Goal: Information Seeking & Learning: Learn about a topic

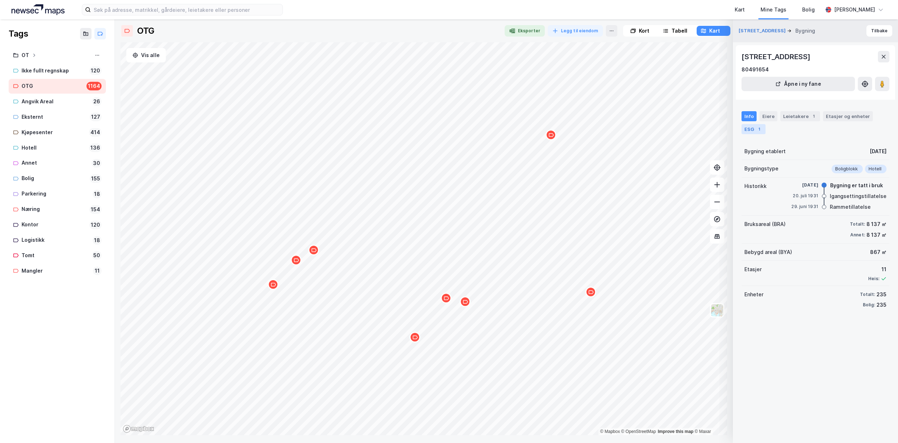
click at [750, 131] on div "ESG 1" at bounding box center [753, 129] width 24 height 10
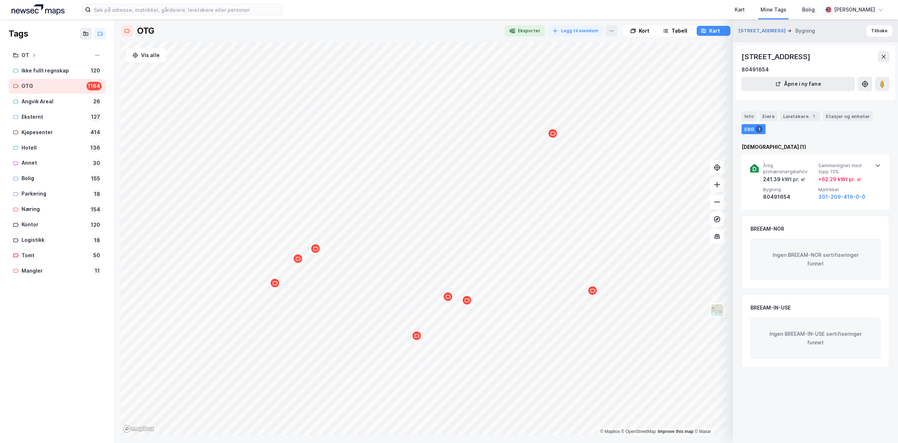
click at [299, 262] on div "Map marker" at bounding box center [297, 258] width 11 height 11
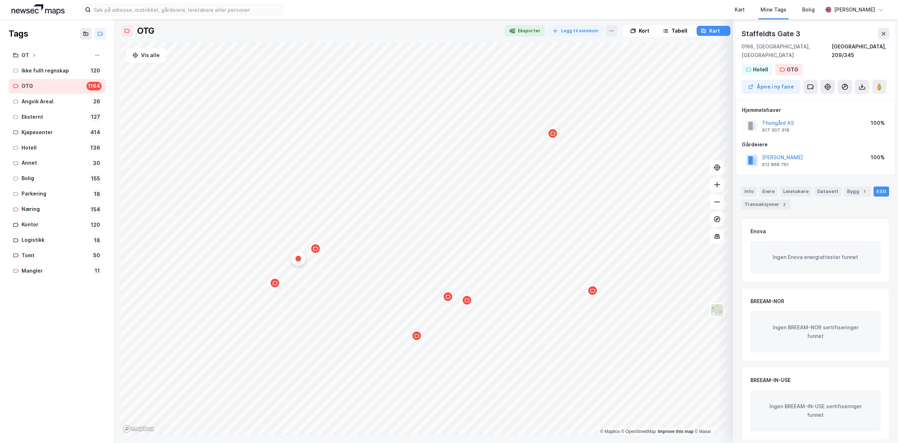
click at [318, 249] on icon "Map marker" at bounding box center [315, 248] width 5 height 5
click at [276, 286] on icon "Map marker" at bounding box center [274, 283] width 5 height 5
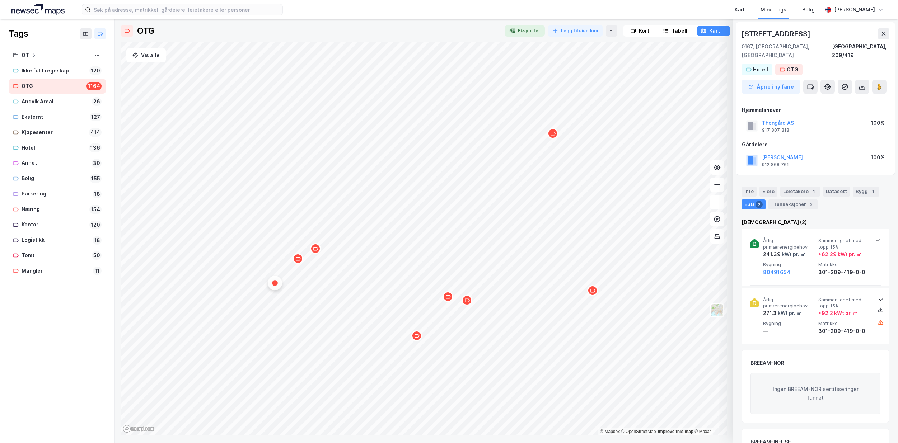
scroll to position [6, 0]
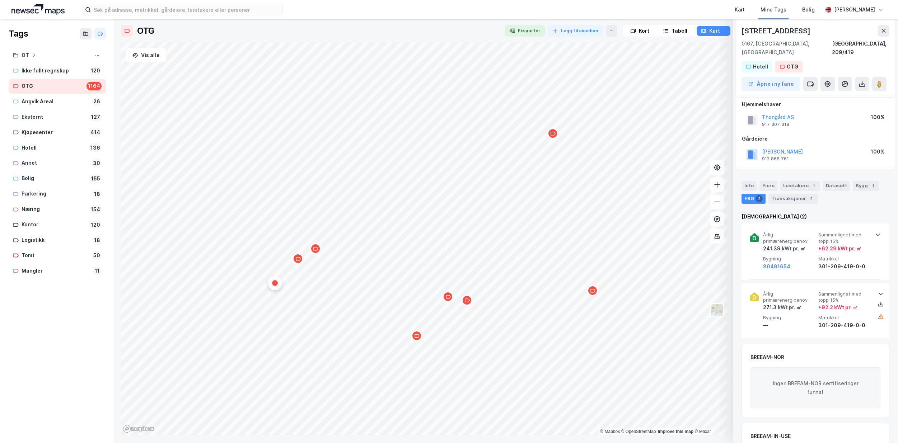
click at [416, 339] on div "Map marker" at bounding box center [416, 335] width 11 height 11
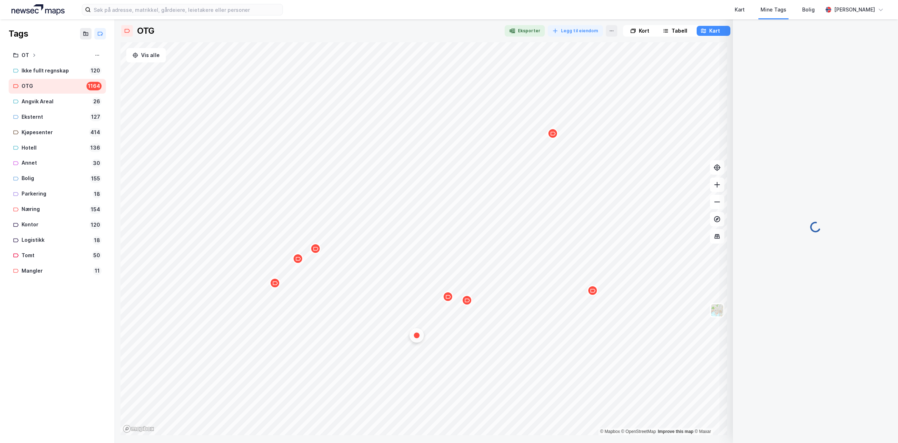
scroll to position [0, 0]
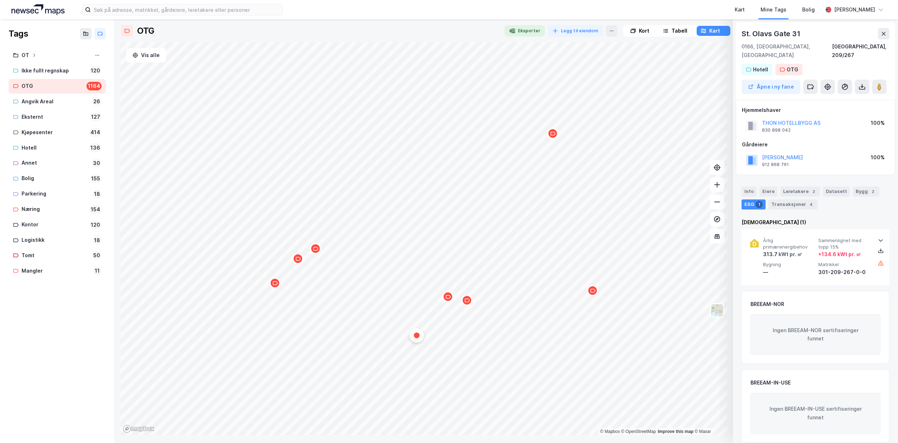
click at [449, 299] on icon "Map marker" at bounding box center [447, 296] width 5 height 5
click at [467, 303] on icon "Map marker" at bounding box center [466, 300] width 5 height 5
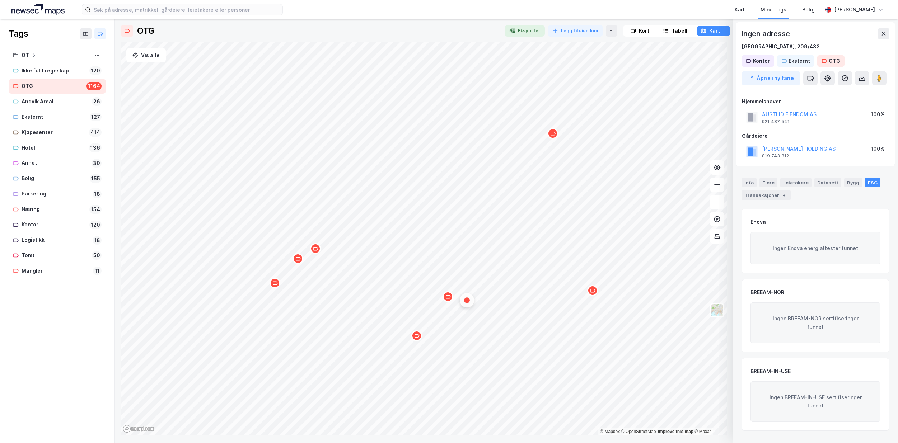
click at [594, 295] on div "Map marker" at bounding box center [592, 290] width 11 height 11
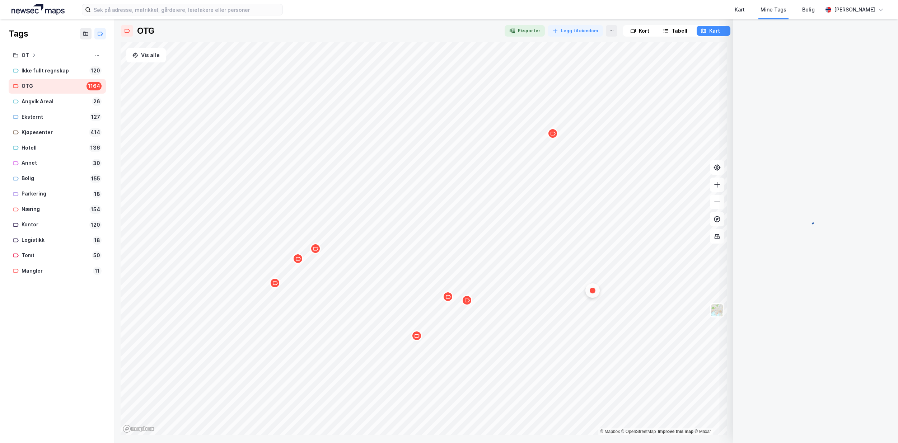
scroll to position [6, 0]
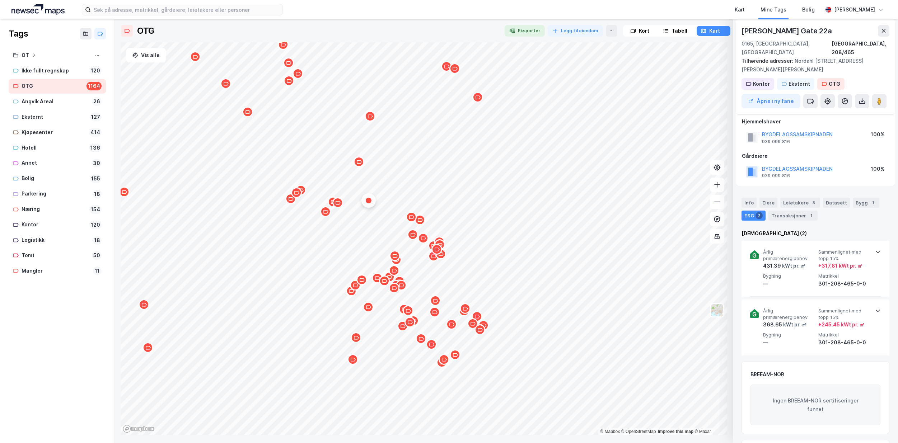
click at [390, 42] on div at bounding box center [424, 42] width 606 height 0
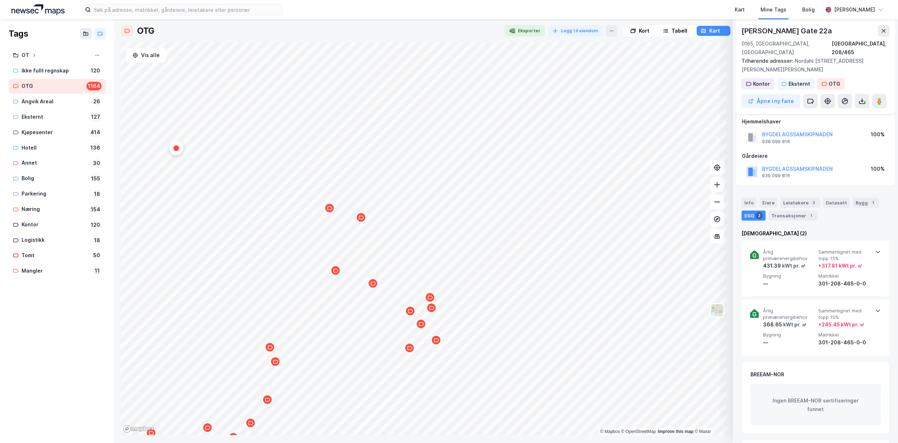
click at [330, 211] on div "Map marker" at bounding box center [329, 208] width 11 height 11
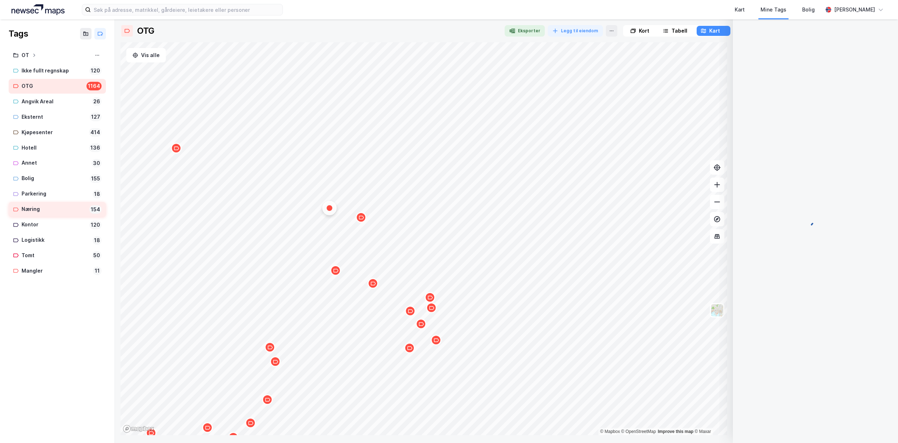
scroll to position [0, 0]
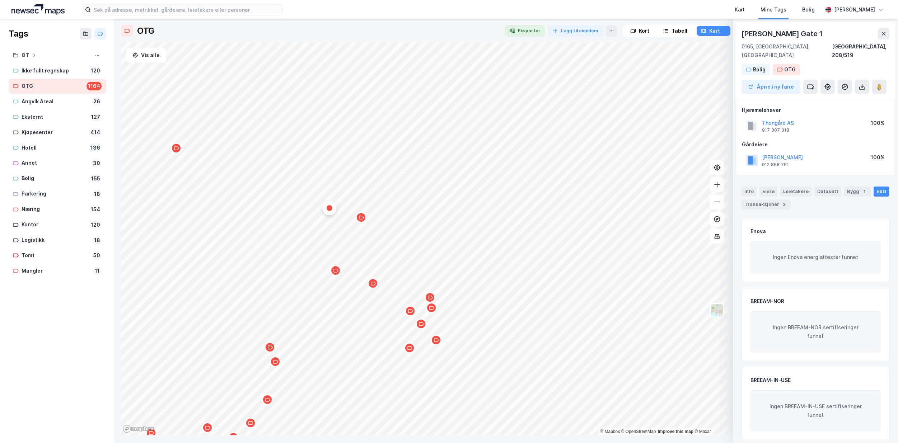
click at [363, 220] on icon "Map marker" at bounding box center [360, 217] width 5 height 5
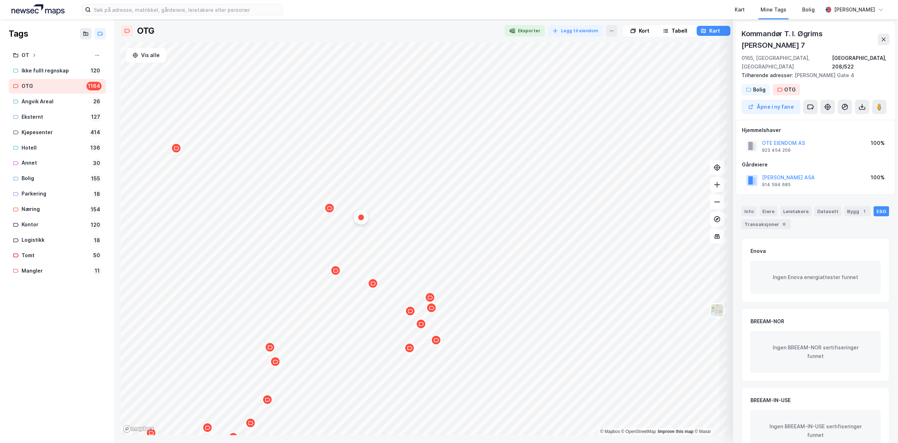
click at [330, 209] on icon "Map marker" at bounding box center [329, 208] width 5 height 4
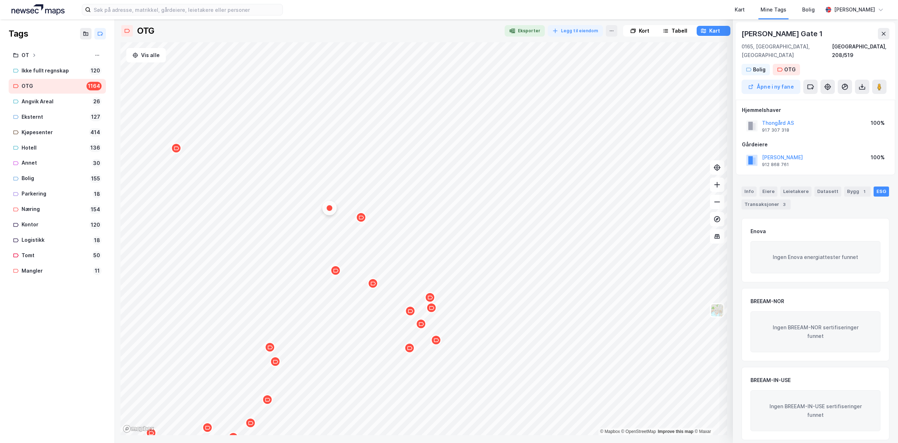
drag, startPoint x: 361, startPoint y: 221, endPoint x: 19, endPoint y: 223, distance: 341.5
click at [361, 221] on div "Map marker" at bounding box center [360, 217] width 11 height 11
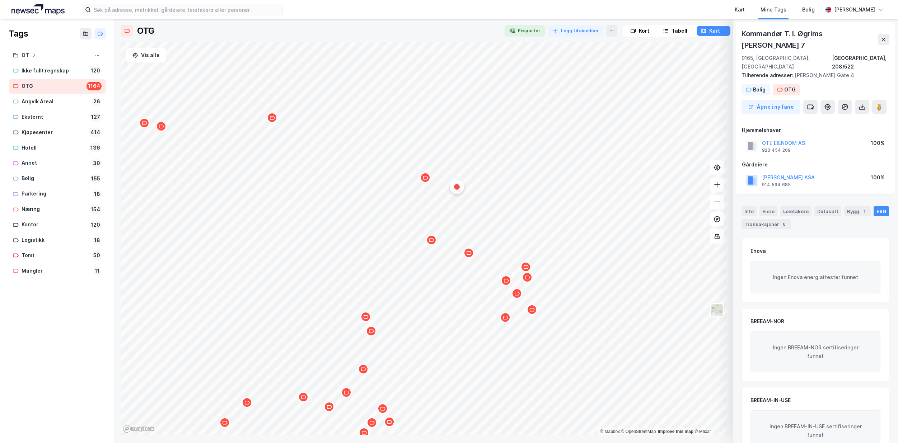
click at [432, 241] on icon "Map marker" at bounding box center [431, 239] width 5 height 5
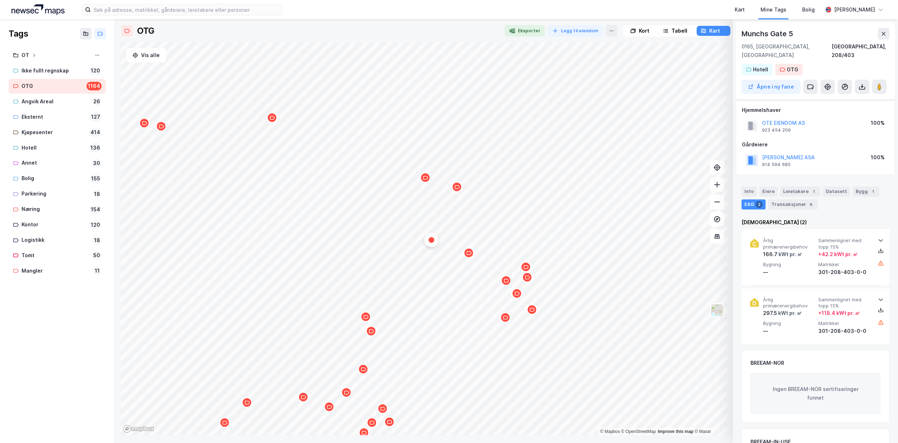
scroll to position [6, 0]
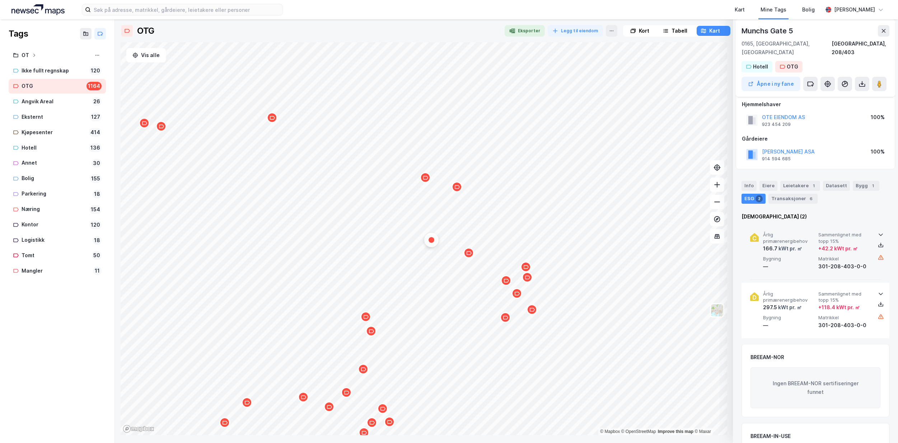
click at [878, 234] on icon at bounding box center [880, 235] width 4 height 3
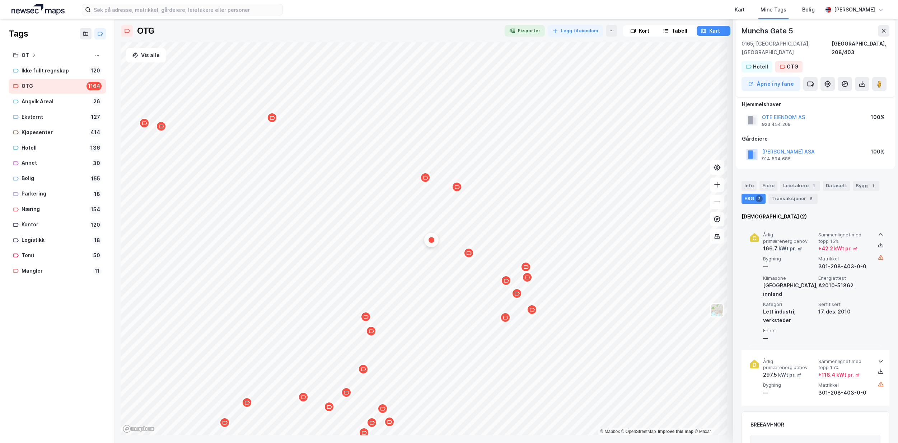
click at [877, 232] on icon at bounding box center [880, 235] width 6 height 6
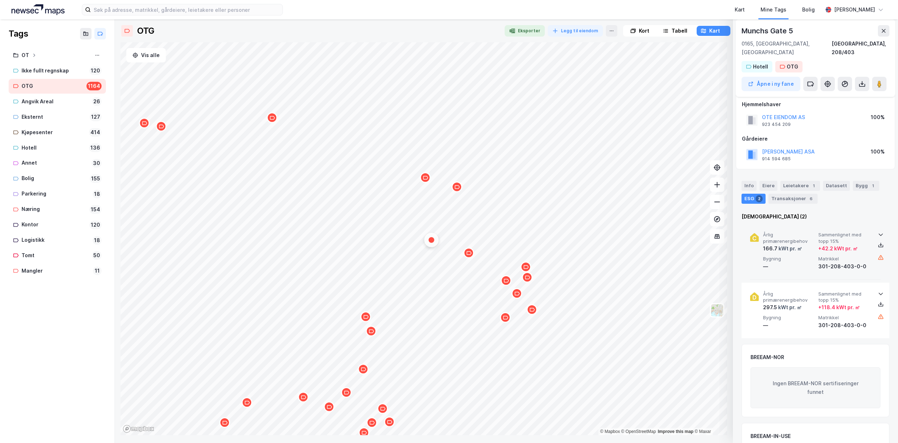
click at [469, 255] on icon "Map marker" at bounding box center [468, 252] width 5 height 5
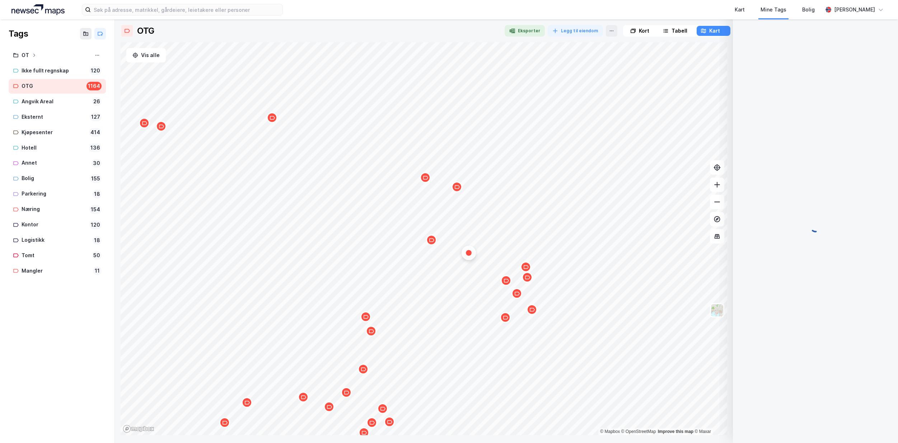
scroll to position [0, 0]
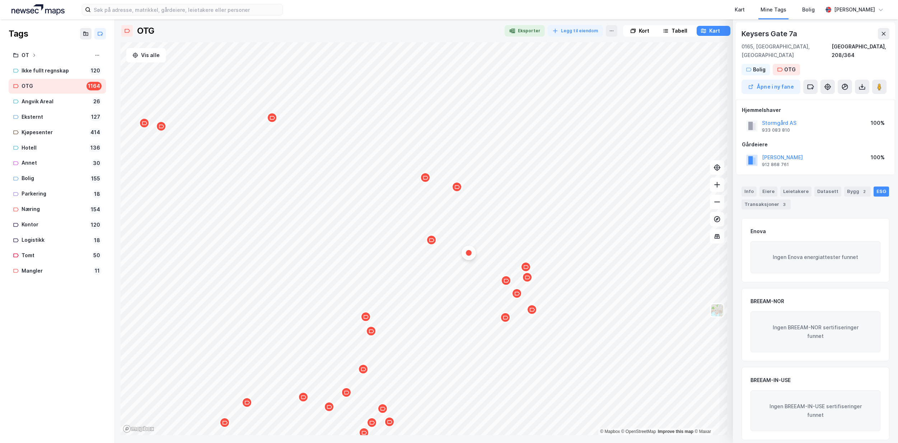
click at [507, 284] on div "Map marker" at bounding box center [505, 280] width 11 height 11
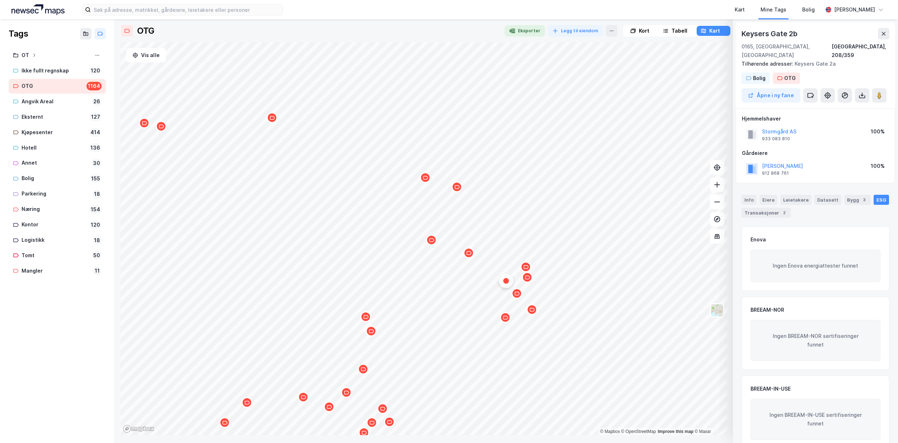
click at [526, 268] on icon "Map marker" at bounding box center [525, 266] width 5 height 5
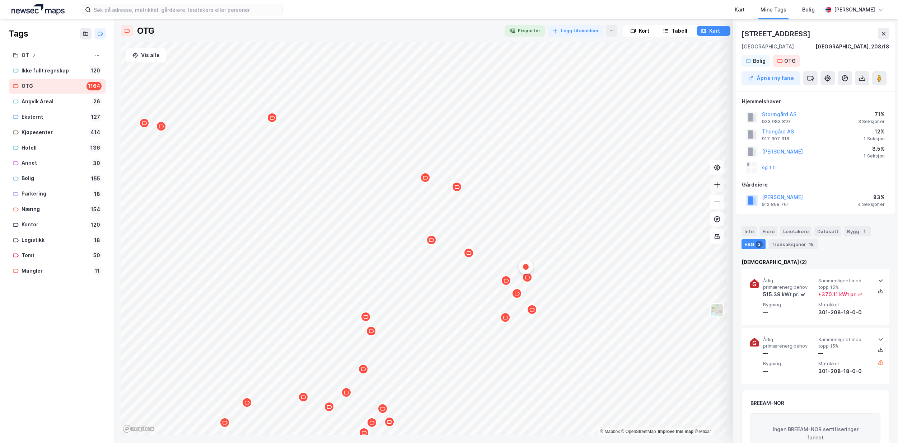
click at [716, 185] on icon at bounding box center [716, 184] width 7 height 7
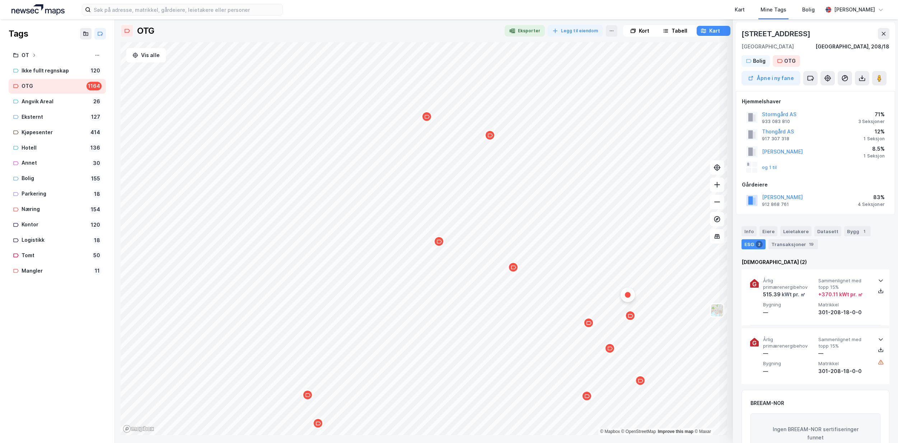
click at [630, 319] on div "Map marker" at bounding box center [630, 315] width 11 height 11
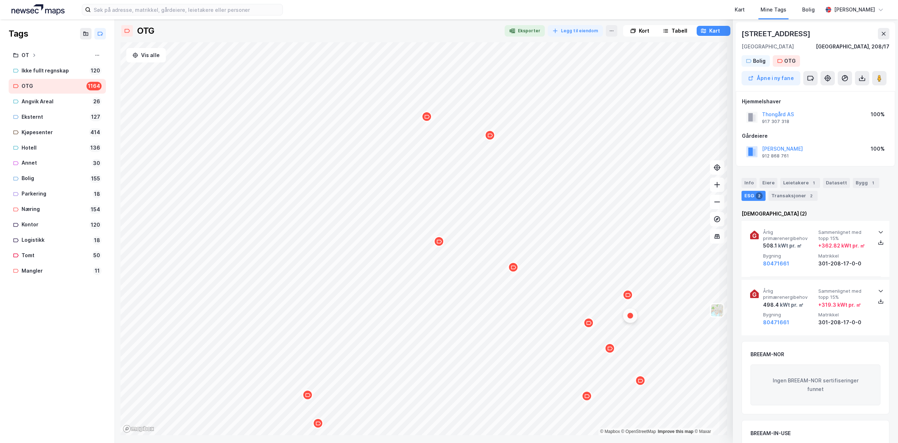
click at [630, 297] on div "Map marker" at bounding box center [627, 294] width 11 height 11
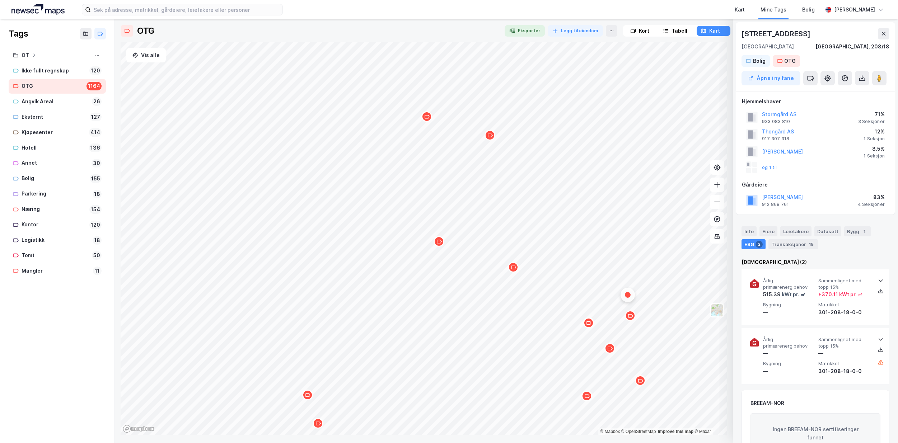
click at [630, 317] on icon "Map marker" at bounding box center [629, 315] width 5 height 5
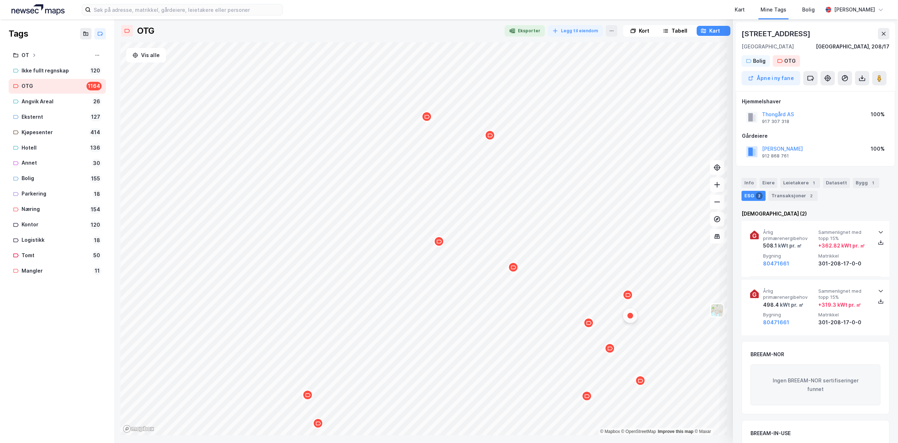
click at [611, 351] on div "Map marker" at bounding box center [609, 348] width 11 height 11
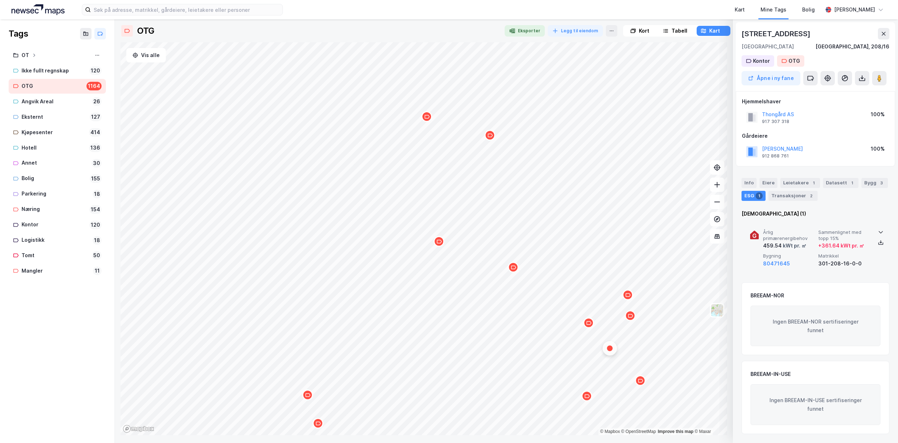
click at [878, 231] on icon at bounding box center [880, 232] width 6 height 6
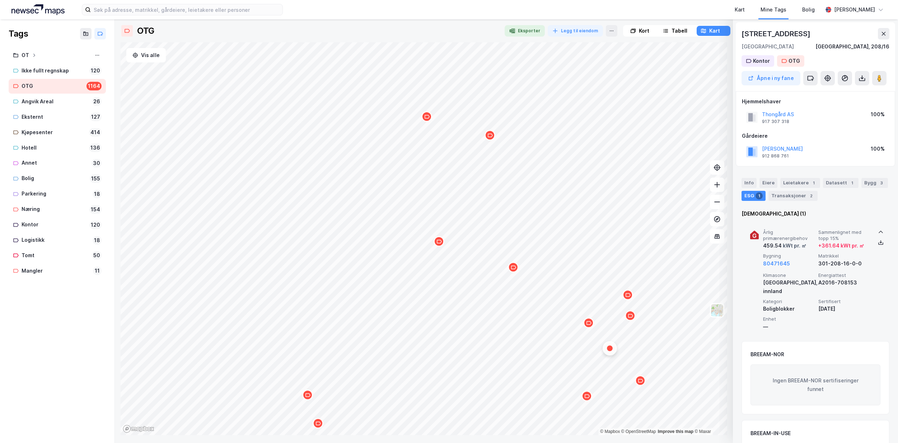
click at [641, 383] on div "Map marker" at bounding box center [640, 380] width 11 height 11
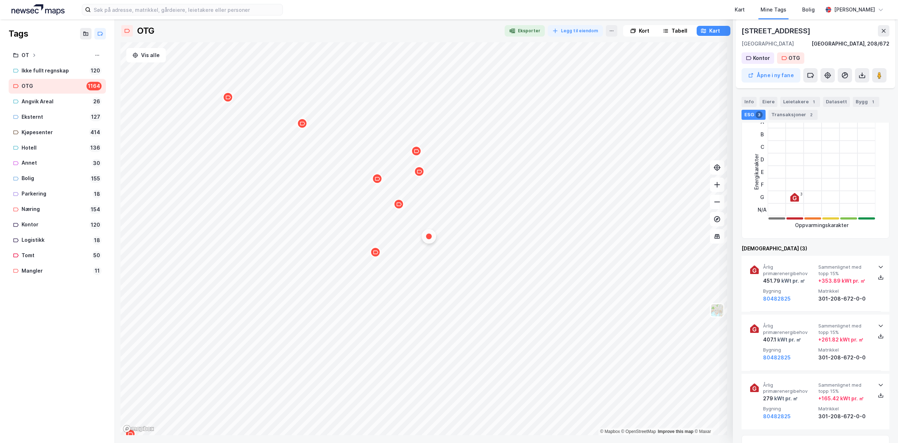
scroll to position [179, 0]
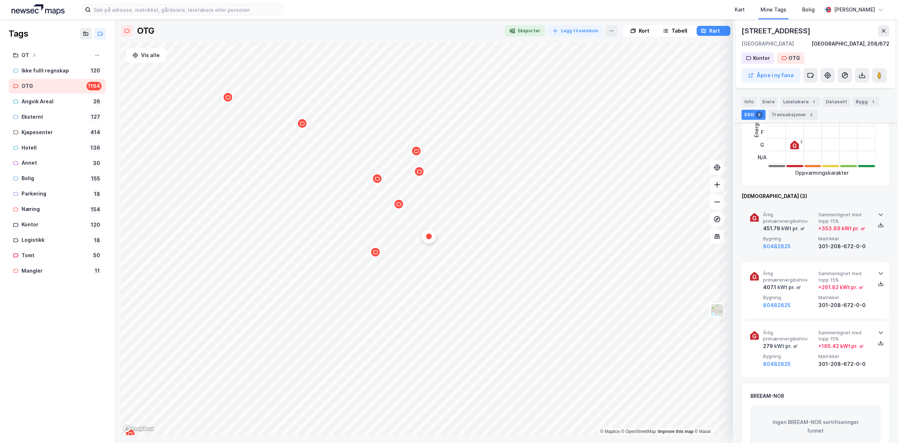
click at [877, 214] on icon at bounding box center [880, 215] width 6 height 6
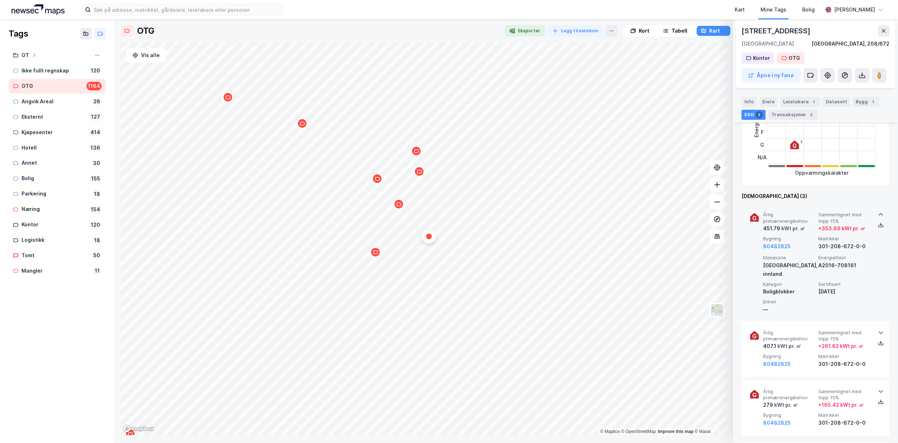
click at [378, 256] on div "Map marker" at bounding box center [375, 252] width 11 height 11
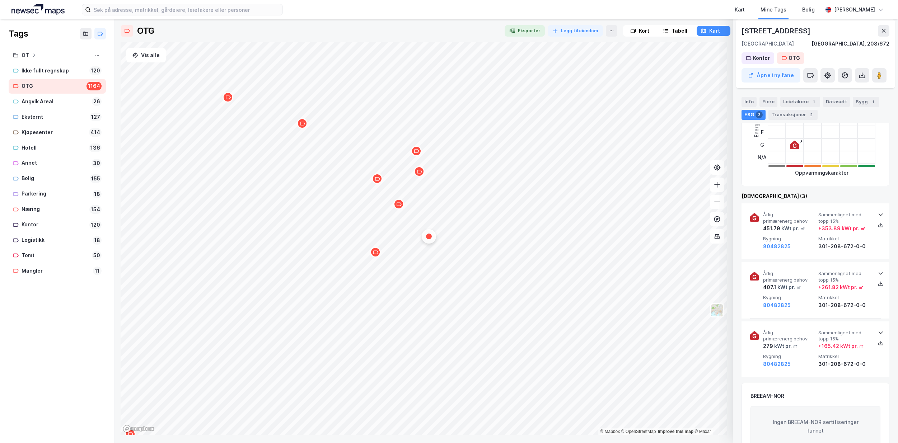
click at [378, 255] on div "Map marker" at bounding box center [375, 252] width 11 height 11
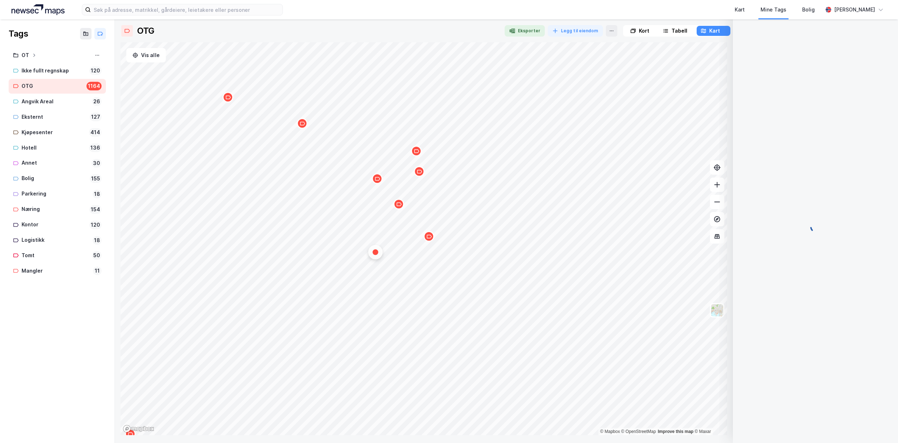
scroll to position [0, 0]
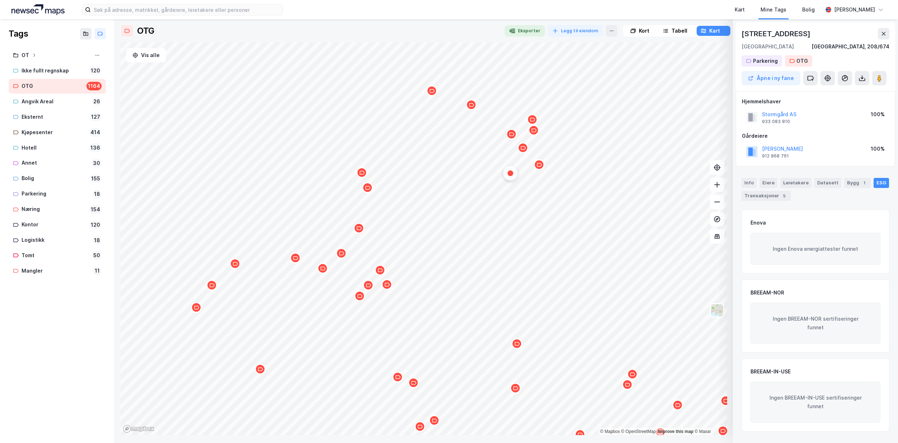
click at [364, 174] on icon "Map marker" at bounding box center [361, 172] width 5 height 5
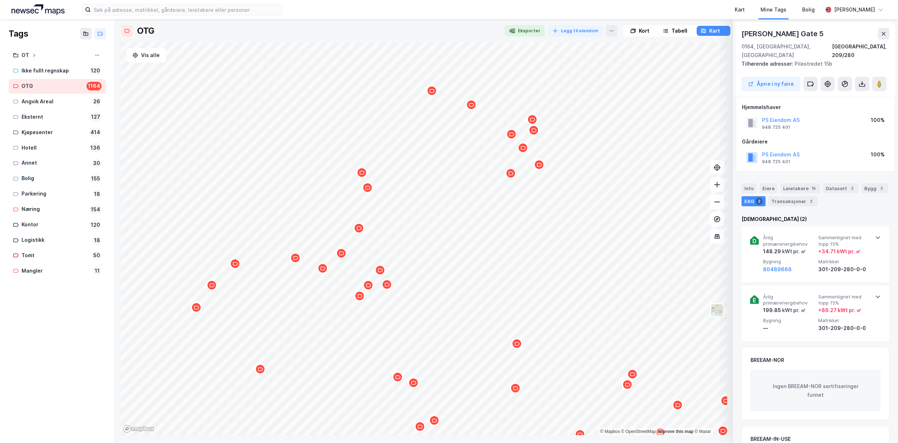
click at [365, 177] on div "Map marker" at bounding box center [361, 172] width 11 height 11
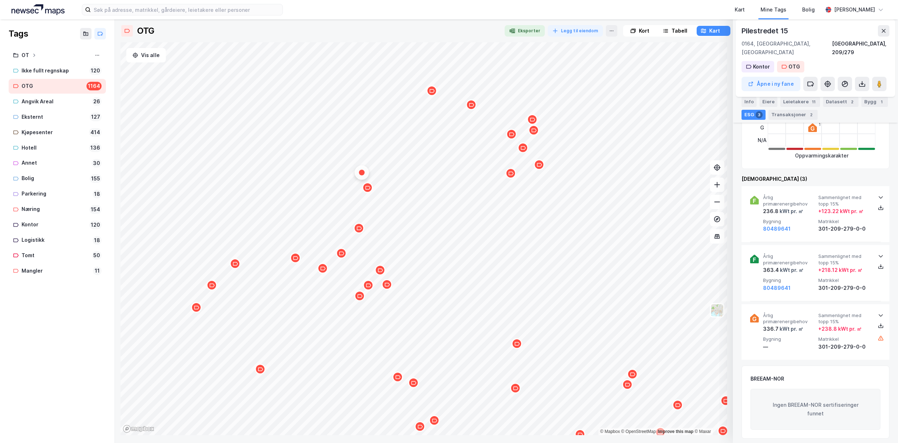
scroll to position [251, 0]
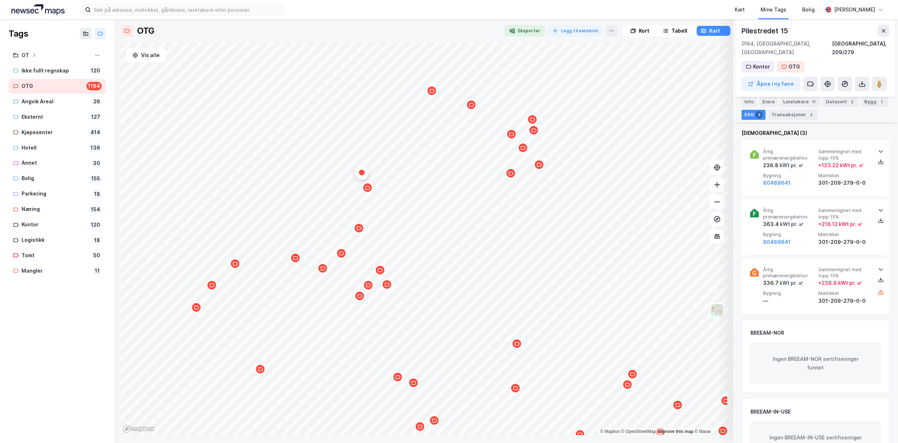
click at [368, 191] on div "Map marker" at bounding box center [367, 187] width 11 height 11
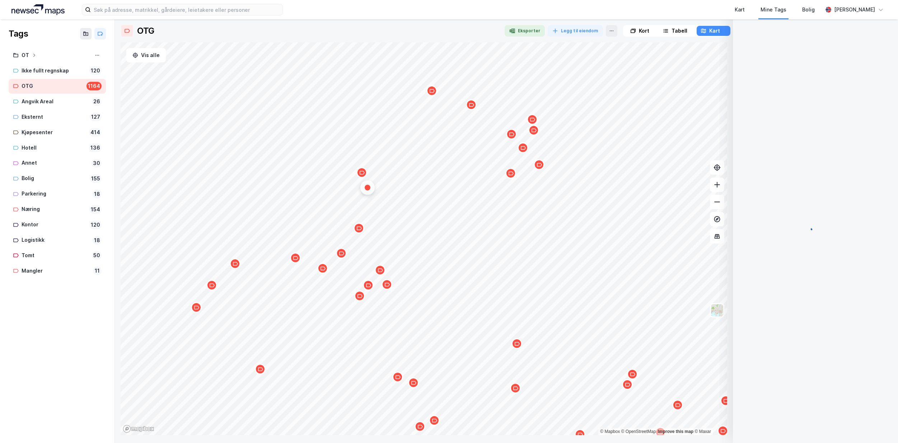
scroll to position [0, 0]
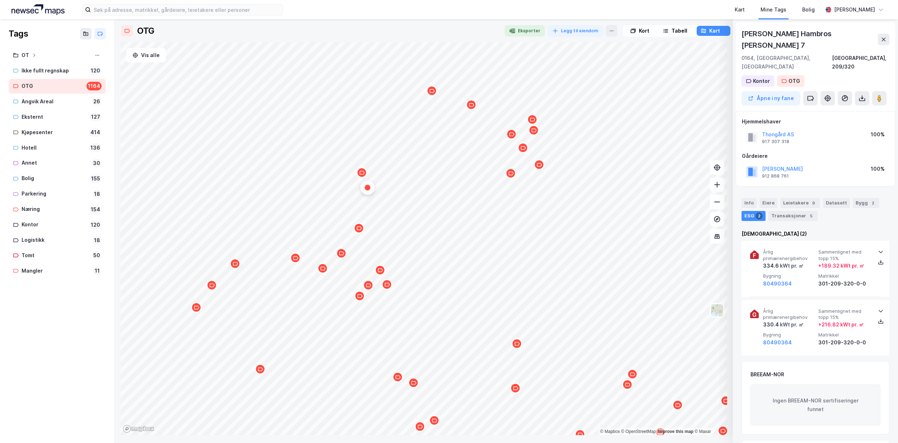
click at [360, 231] on div "Map marker" at bounding box center [358, 228] width 11 height 11
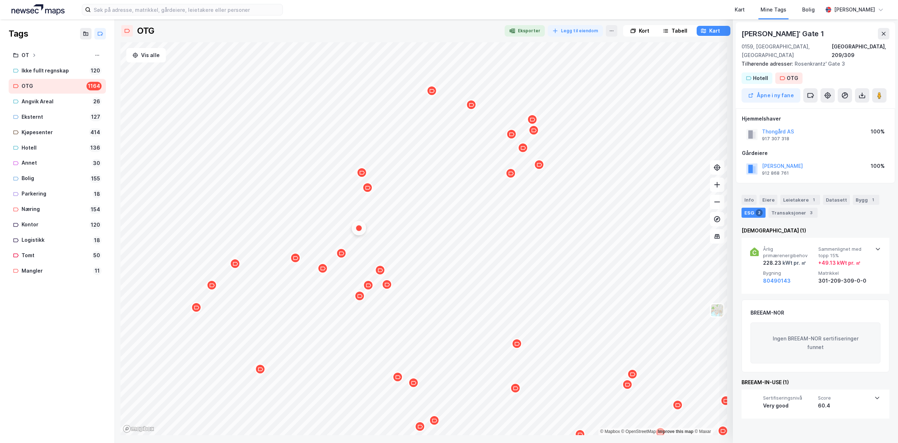
click at [793, 213] on div "Info Eiere Leietakere 1 Datasett Bygg 1 ESG 2 Transaksjoner 3 Enova (1) Årlig p…" at bounding box center [815, 302] width 148 height 232
click at [751, 208] on div "ESG 2" at bounding box center [753, 213] width 24 height 10
click at [844, 226] on div "[DEMOGRAPHIC_DATA] (1)" at bounding box center [815, 230] width 148 height 9
click at [344, 255] on div "Map marker" at bounding box center [341, 253] width 11 height 11
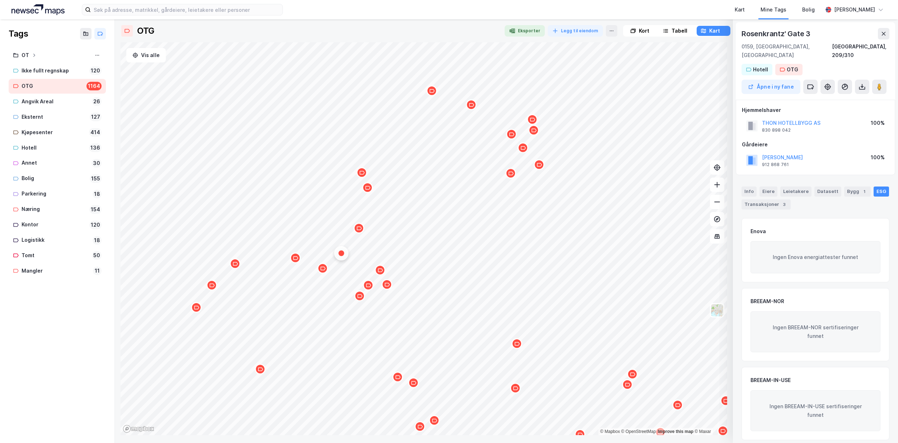
click at [323, 271] on div "Map marker" at bounding box center [322, 268] width 11 height 11
click at [297, 258] on icon "Map marker" at bounding box center [295, 257] width 5 height 5
click at [234, 265] on icon "Map marker" at bounding box center [234, 263] width 5 height 5
click at [461, 34] on div at bounding box center [335, 30] width 328 height 11
click at [211, 289] on div "Map marker" at bounding box center [211, 285] width 11 height 11
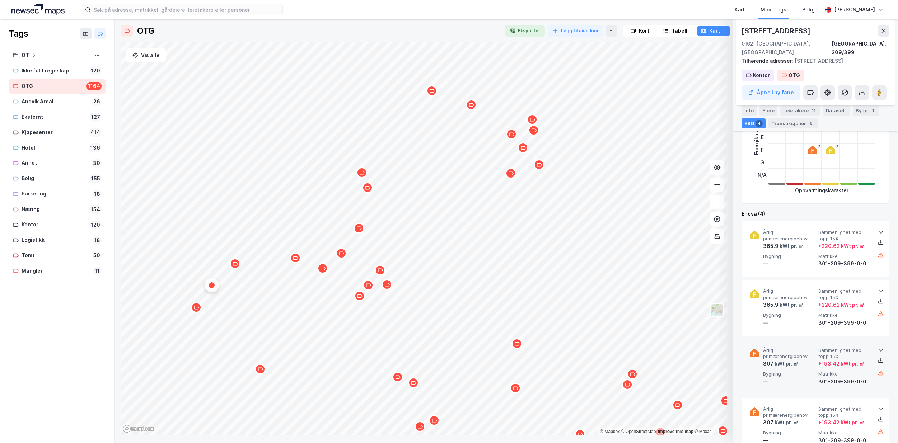
scroll to position [179, 0]
click at [545, 10] on div "Kart Mine Tags Bolig" at bounding box center [569, 9] width 505 height 19
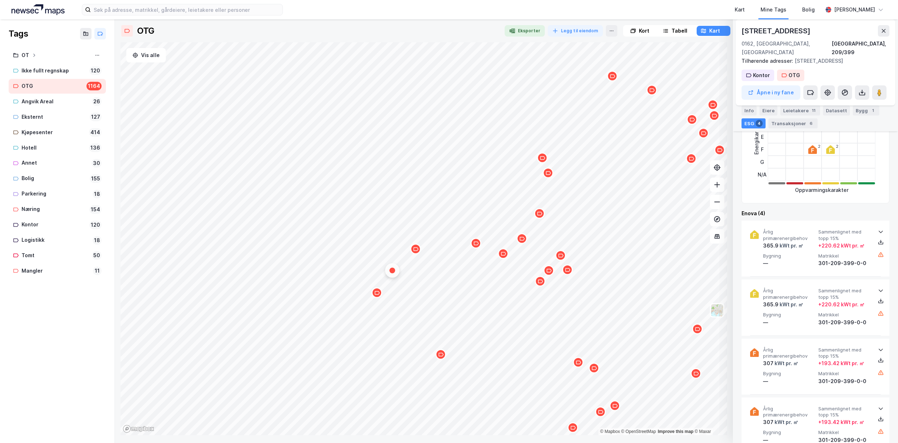
click at [376, 296] on div "Map marker" at bounding box center [376, 292] width 11 height 11
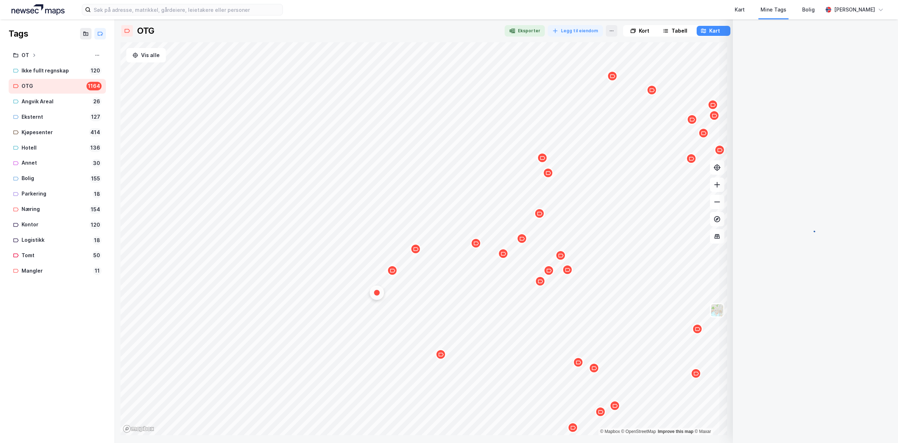
scroll to position [0, 0]
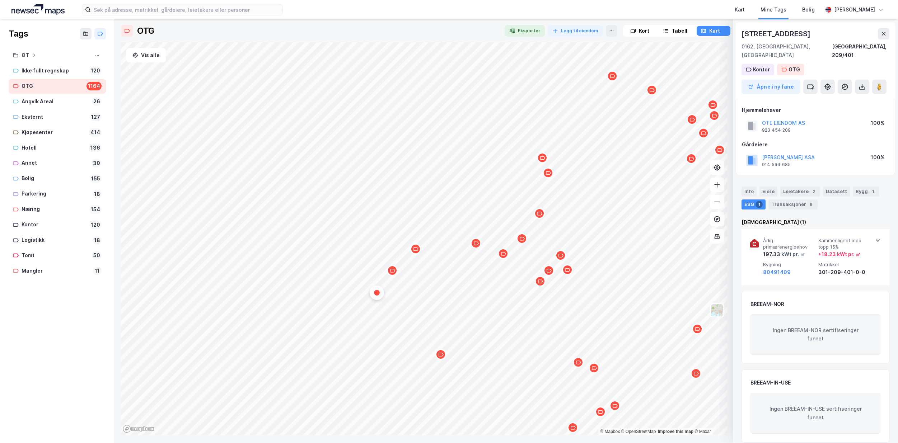
click at [442, 355] on icon "Map marker" at bounding box center [440, 354] width 5 height 5
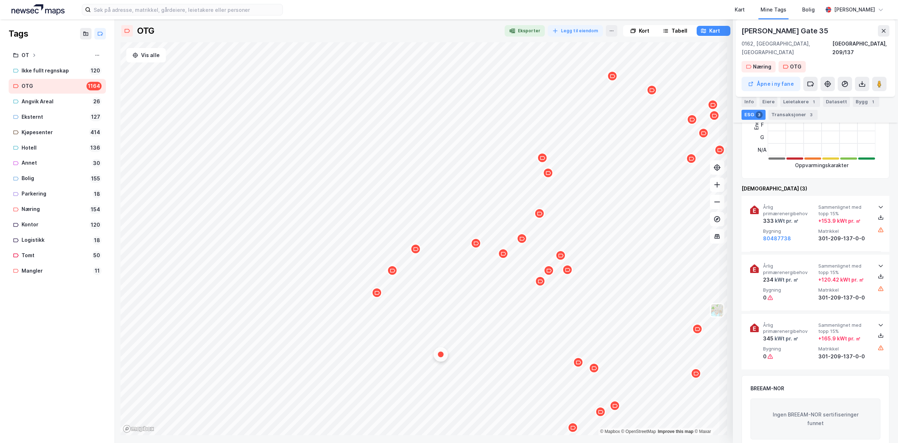
scroll to position [215, 0]
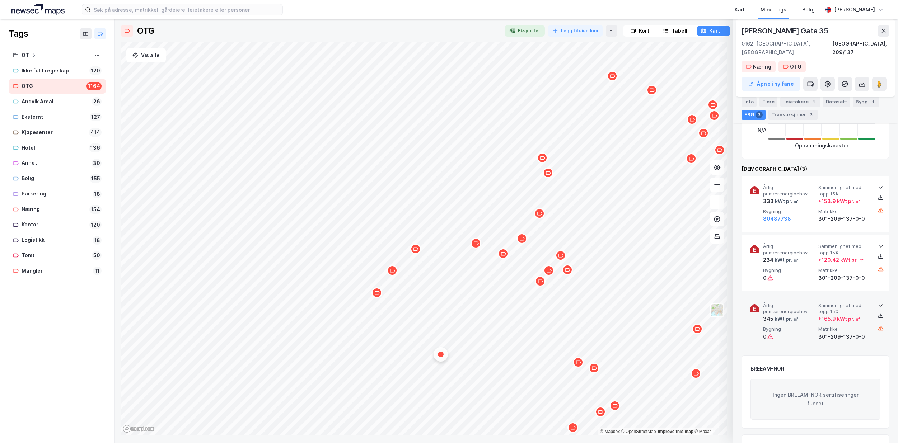
click at [877, 302] on icon at bounding box center [880, 305] width 6 height 6
click at [878, 243] on icon at bounding box center [880, 246] width 6 height 6
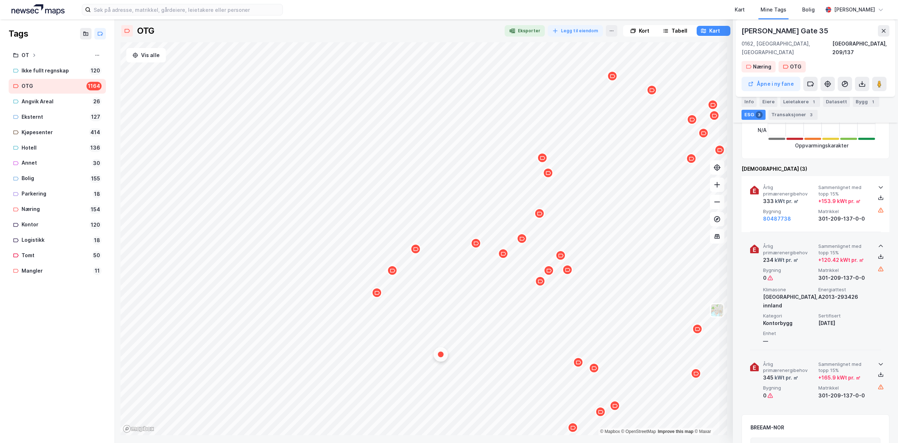
click at [878, 243] on icon at bounding box center [880, 246] width 6 height 6
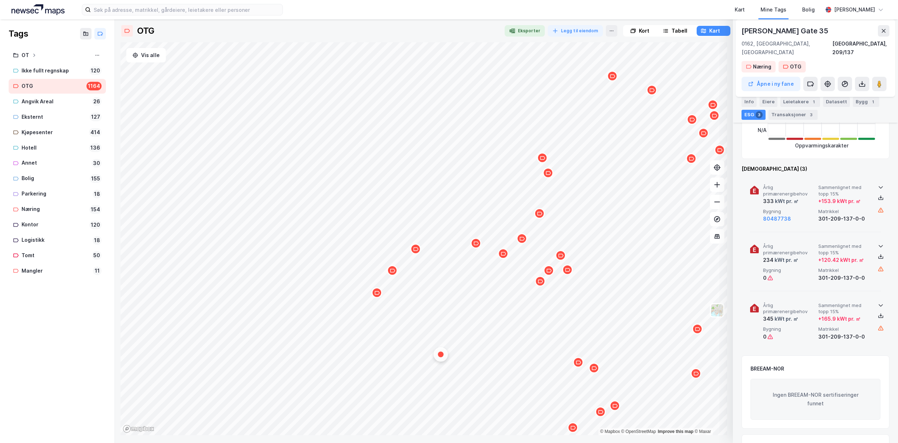
click at [877, 184] on icon at bounding box center [880, 187] width 6 height 6
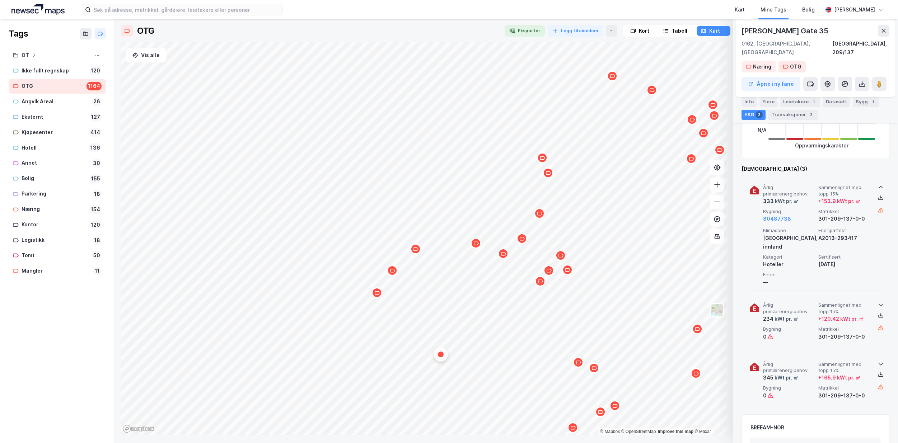
click at [877, 184] on icon at bounding box center [880, 187] width 6 height 6
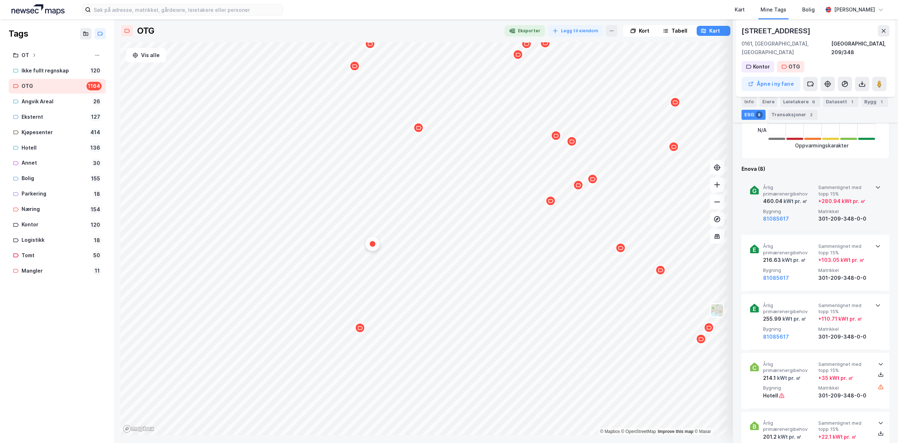
click at [875, 184] on icon at bounding box center [878, 187] width 6 height 6
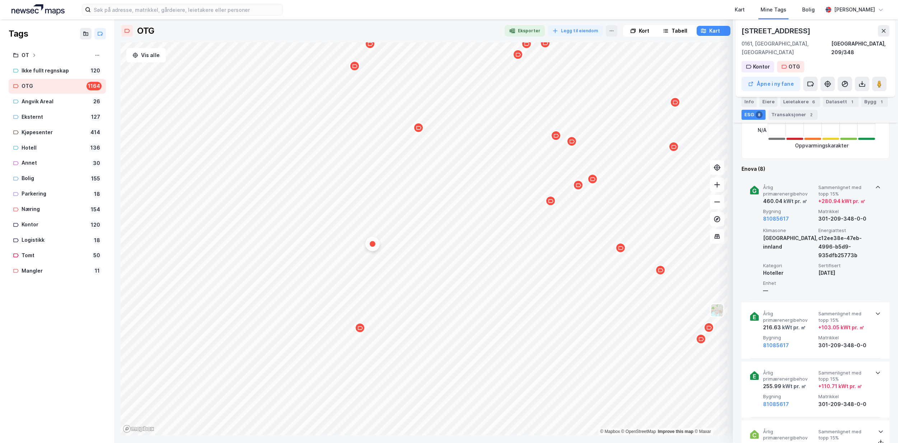
click at [875, 184] on icon at bounding box center [878, 187] width 6 height 6
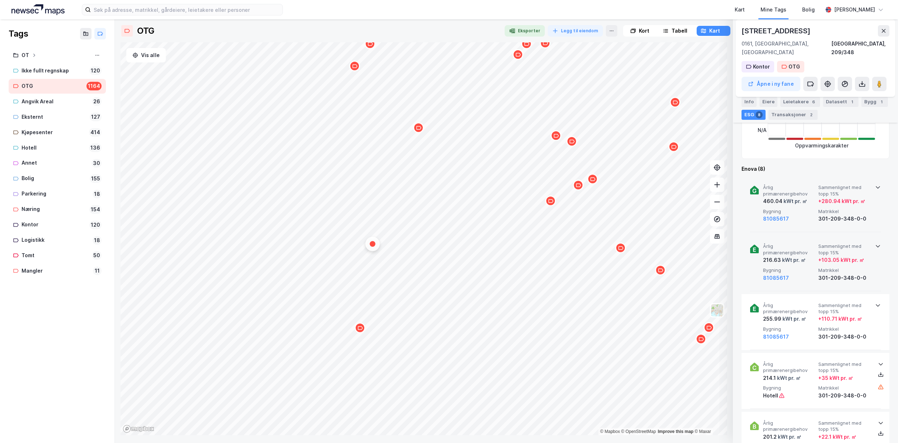
click at [875, 243] on icon at bounding box center [878, 246] width 6 height 6
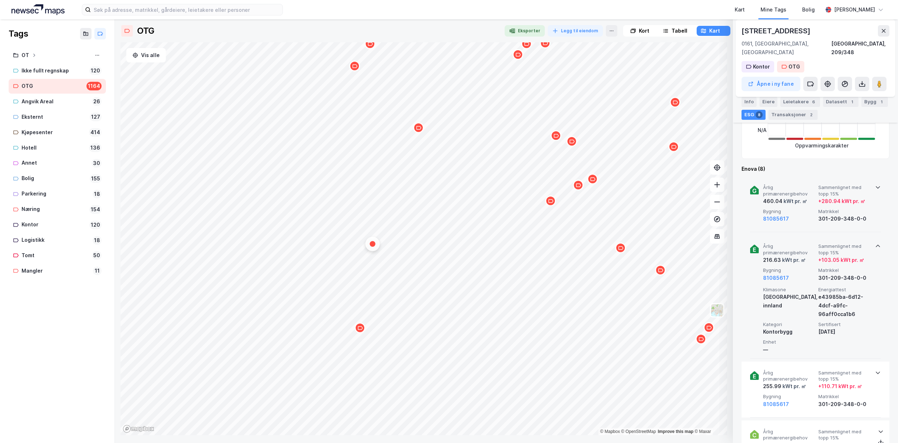
click at [872, 237] on div "Årlig primærenergibehov 216.63 kWt pr. ㎡ Sammenlignet med [PERSON_NAME] 15% + 1…" at bounding box center [815, 296] width 131 height 123
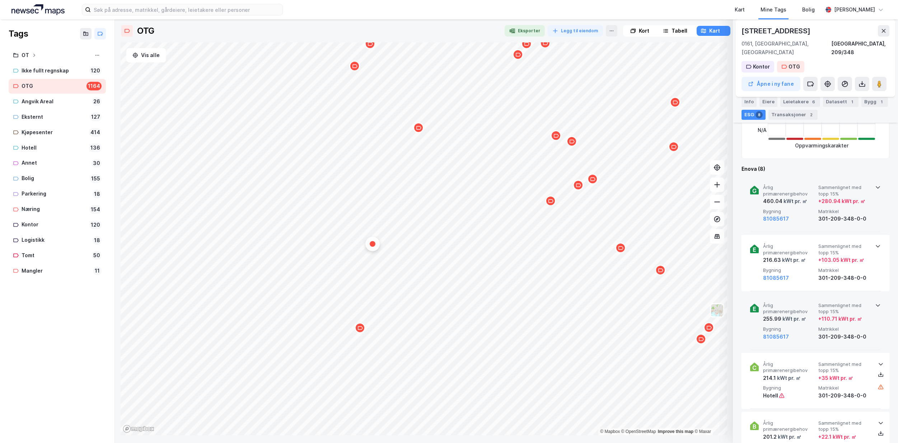
click at [877, 302] on icon at bounding box center [878, 305] width 6 height 6
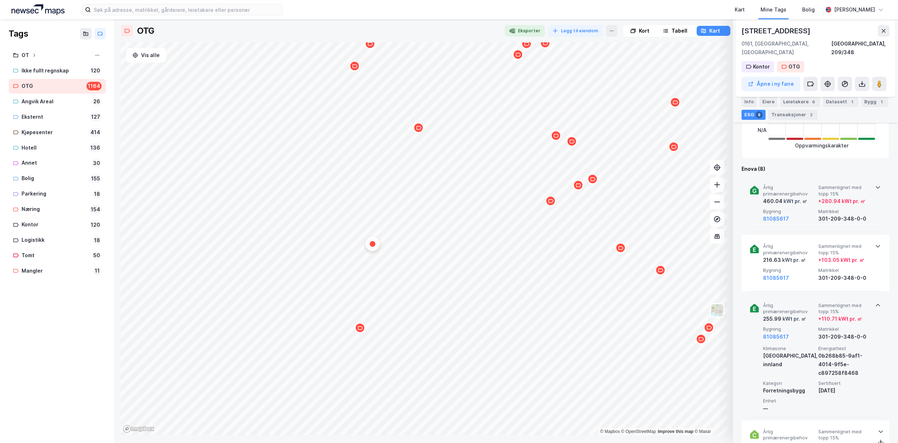
click at [877, 302] on icon at bounding box center [878, 305] width 6 height 6
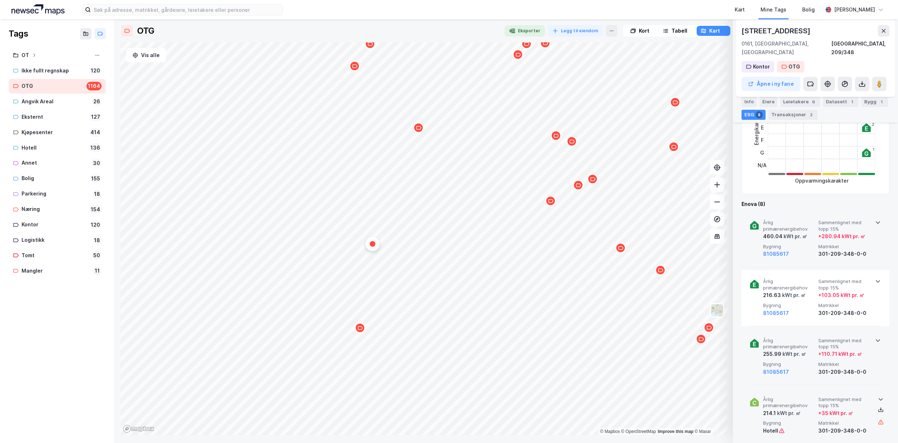
scroll to position [179, 0]
click at [359, 331] on div "Map marker" at bounding box center [359, 327] width 11 height 11
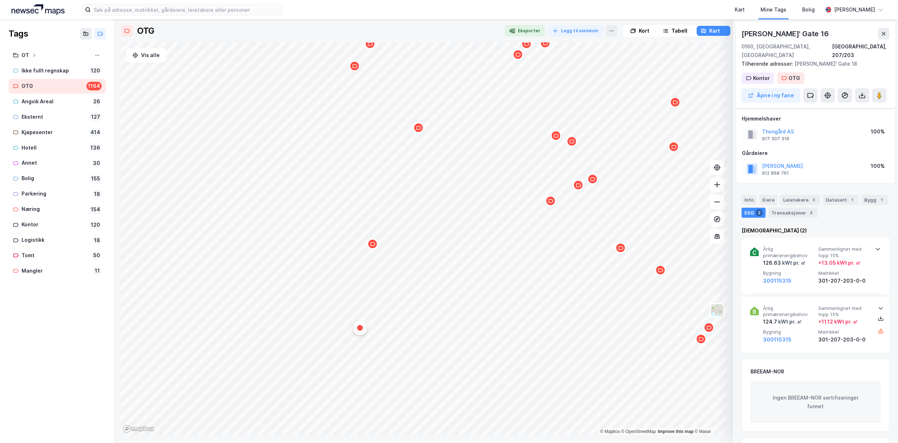
scroll to position [67, 0]
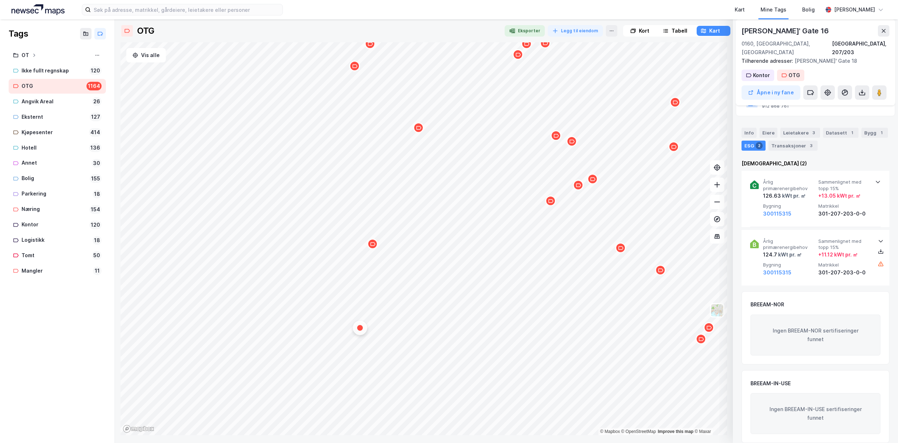
click at [453, 15] on div "Kart Mine Tags Bolig" at bounding box center [569, 9] width 505 height 19
click at [432, 11] on div "Kart Mine Tags Bolig" at bounding box center [569, 9] width 505 height 19
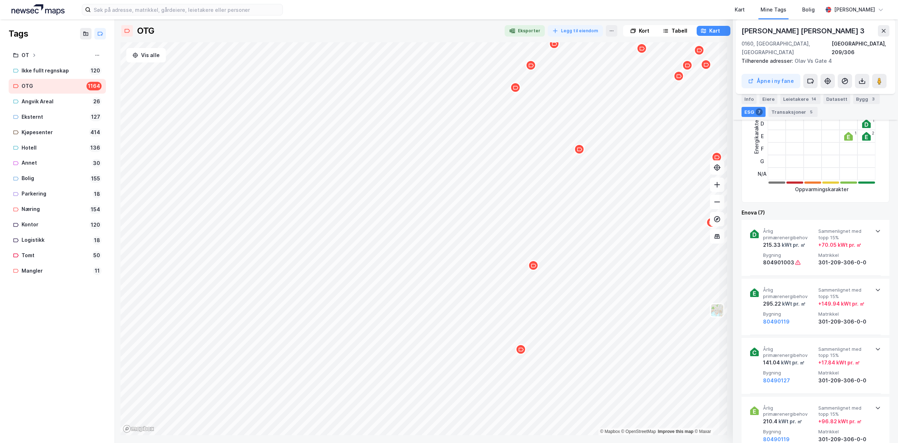
scroll to position [179, 0]
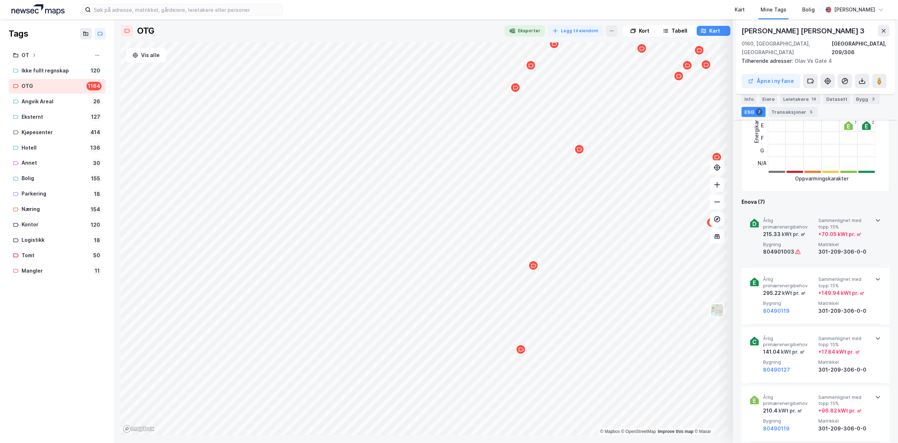
click at [875, 217] on icon at bounding box center [878, 220] width 6 height 6
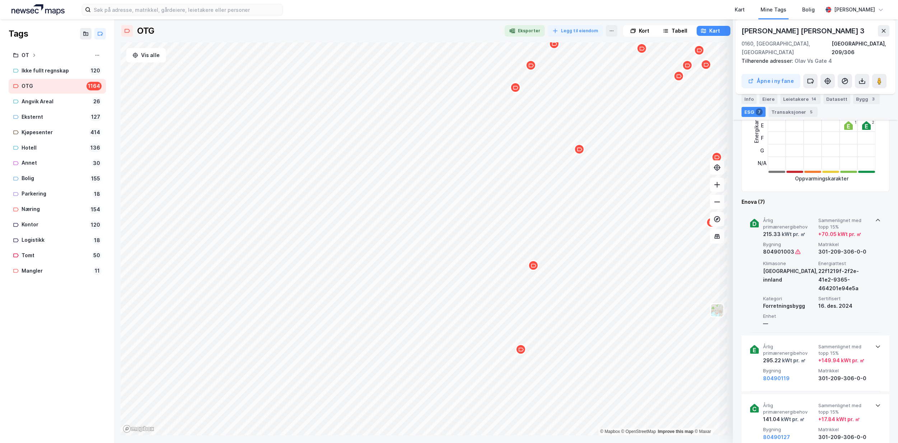
click at [875, 217] on icon at bounding box center [878, 220] width 6 height 6
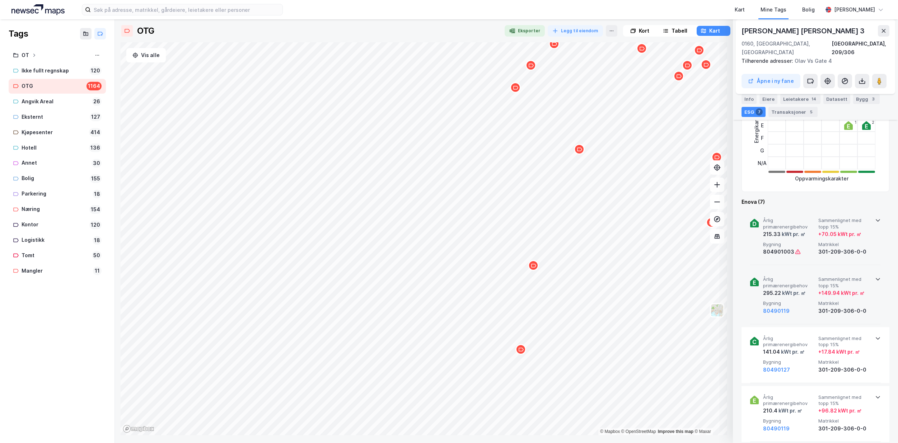
click at [875, 276] on icon at bounding box center [878, 279] width 6 height 6
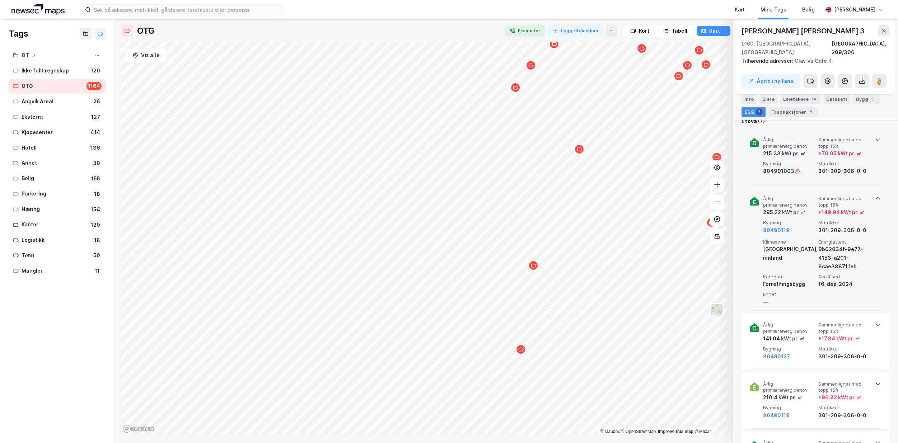
scroll to position [323, 0]
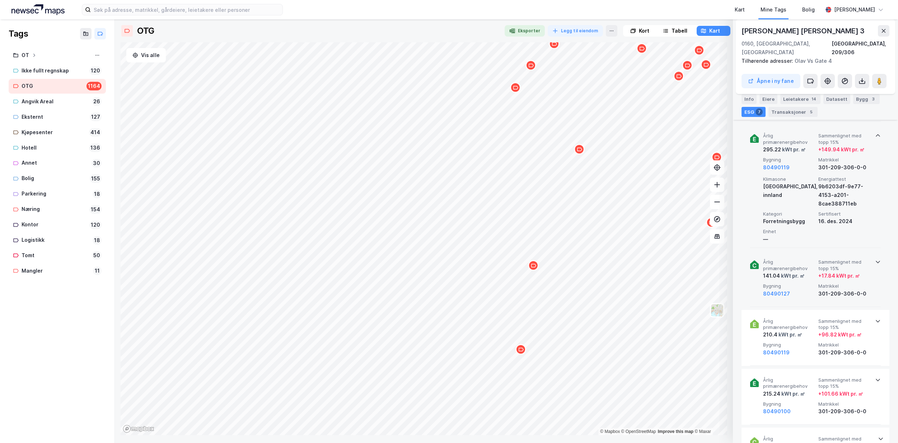
click at [876, 259] on icon at bounding box center [878, 262] width 6 height 6
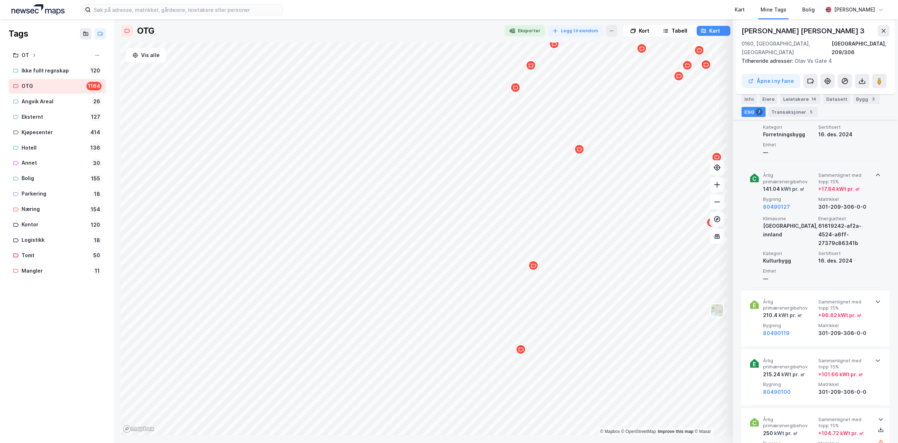
scroll to position [430, 0]
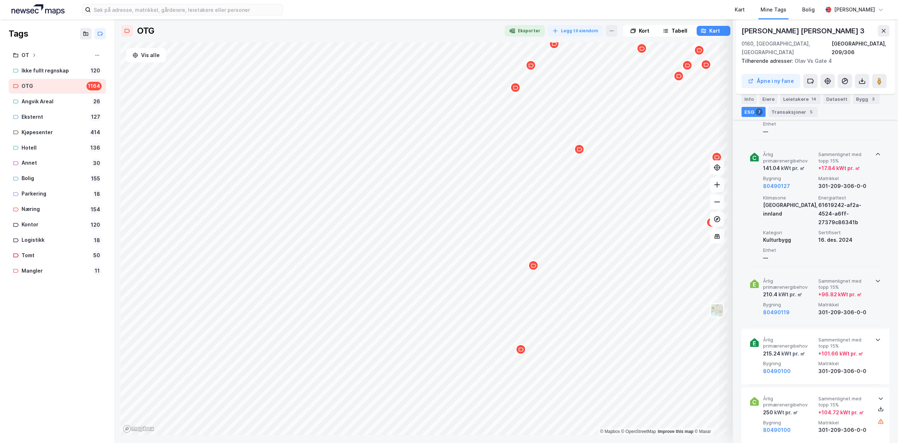
click at [875, 278] on icon at bounding box center [878, 281] width 6 height 6
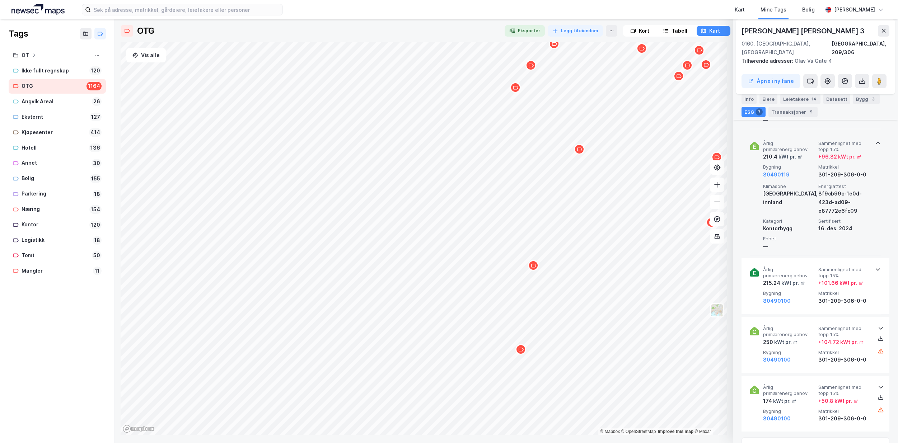
scroll to position [610, 0]
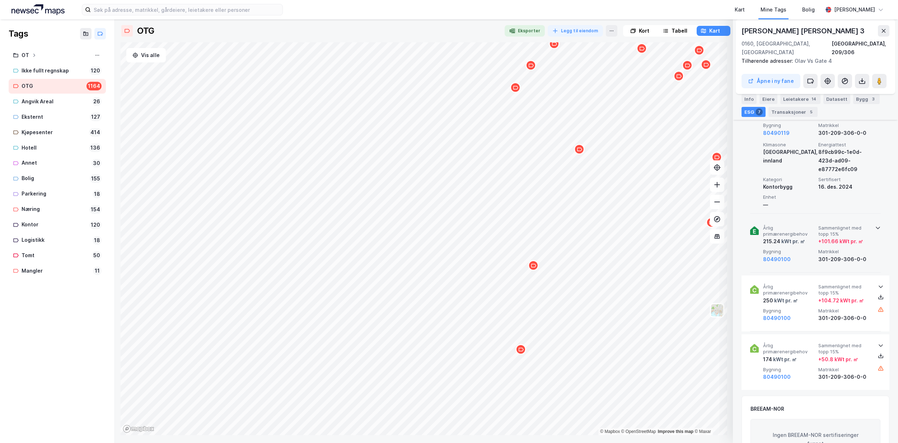
click at [875, 225] on icon at bounding box center [878, 228] width 6 height 6
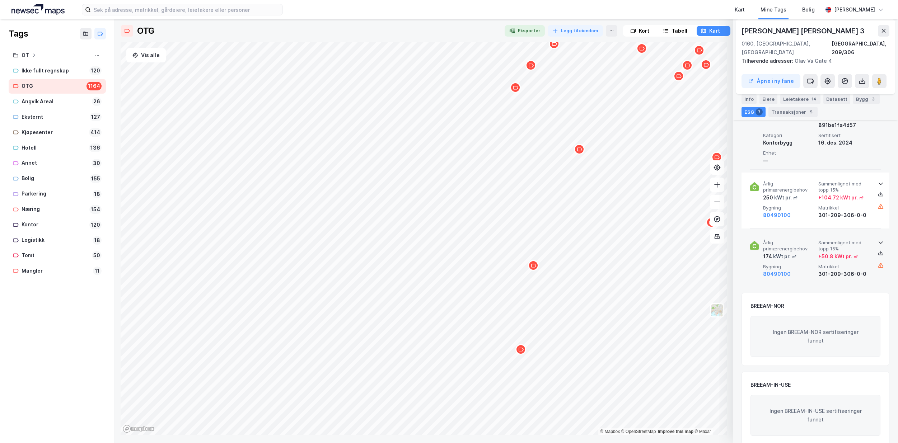
scroll to position [782, 0]
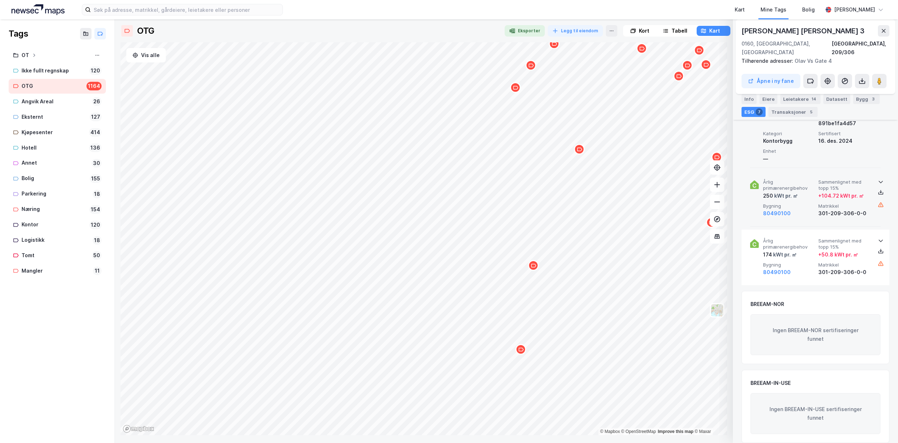
click at [878, 179] on icon at bounding box center [880, 182] width 6 height 6
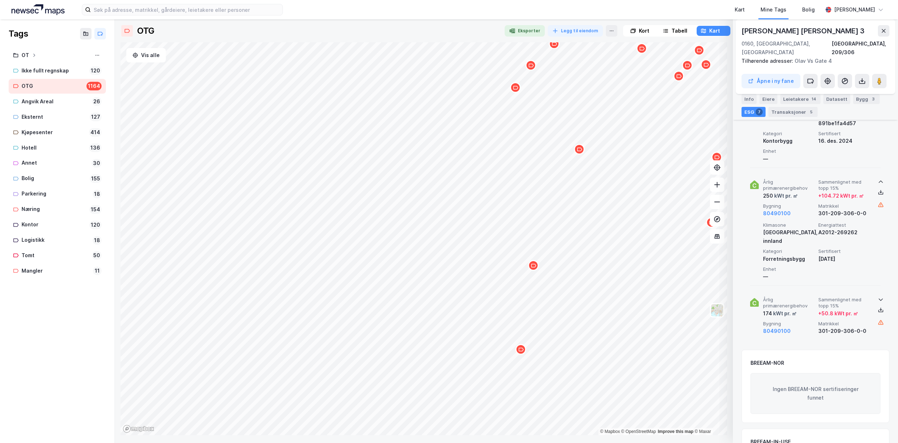
click at [880, 297] on icon at bounding box center [880, 300] width 6 height 6
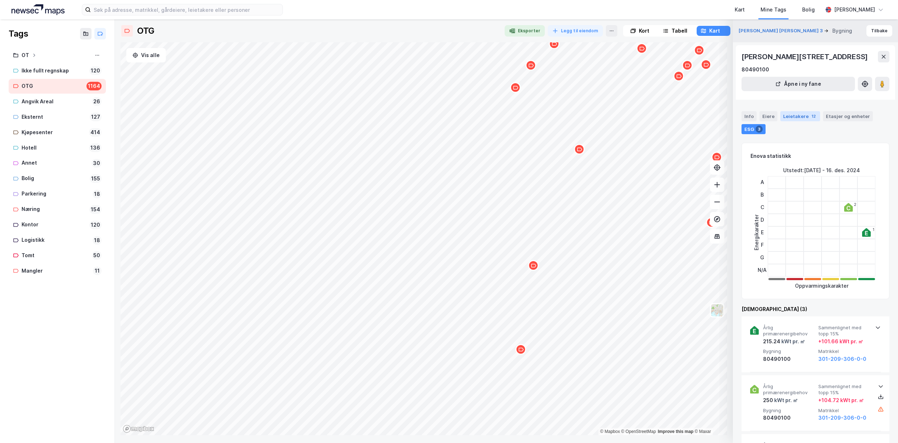
click at [804, 118] on div "Leietakere 12" at bounding box center [800, 116] width 40 height 10
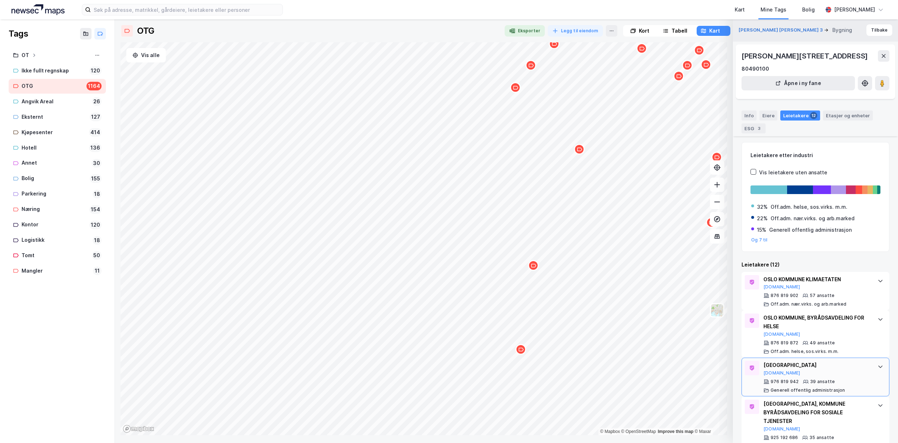
scroll to position [0, 0]
click at [762, 242] on button "Og 7 til" at bounding box center [759, 241] width 17 height 6
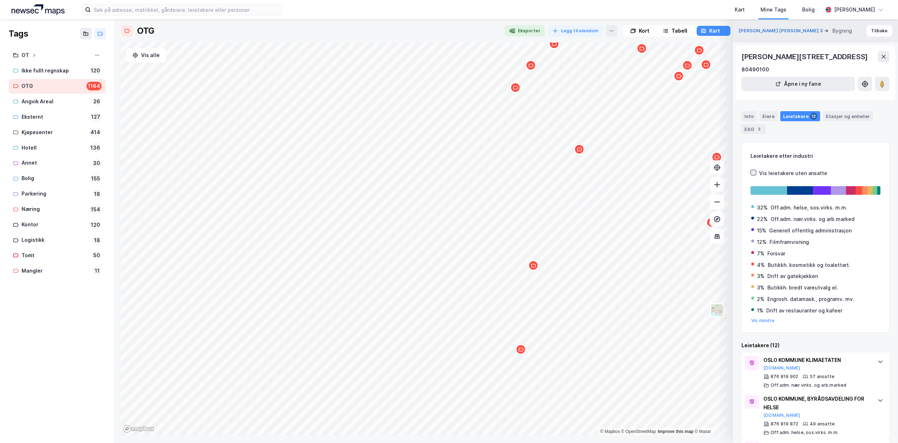
click at [754, 173] on icon at bounding box center [752, 172] width 5 height 5
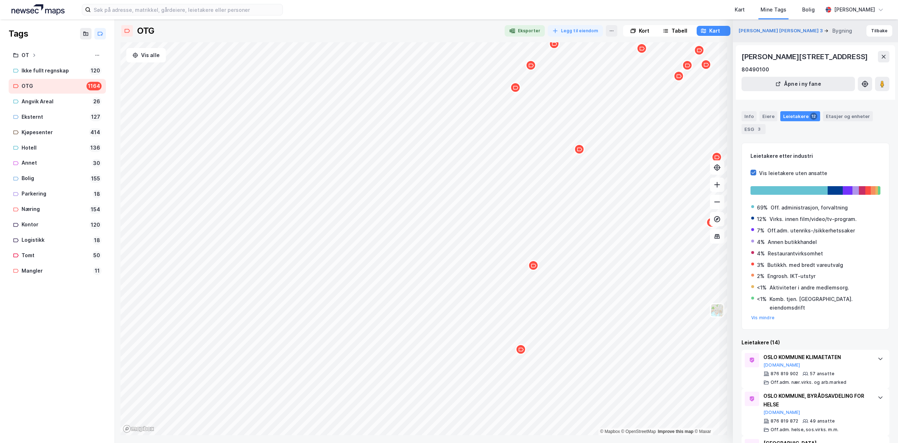
click at [753, 173] on icon at bounding box center [753, 172] width 4 height 3
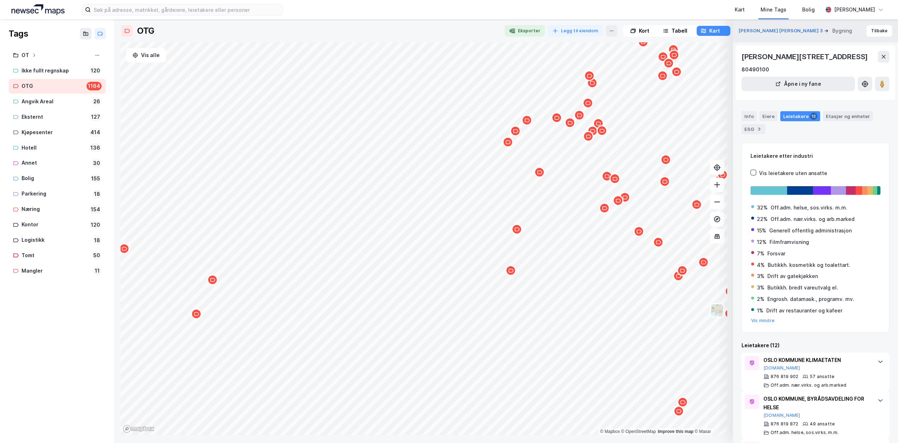
click at [511, 274] on div "Map marker" at bounding box center [510, 270] width 11 height 11
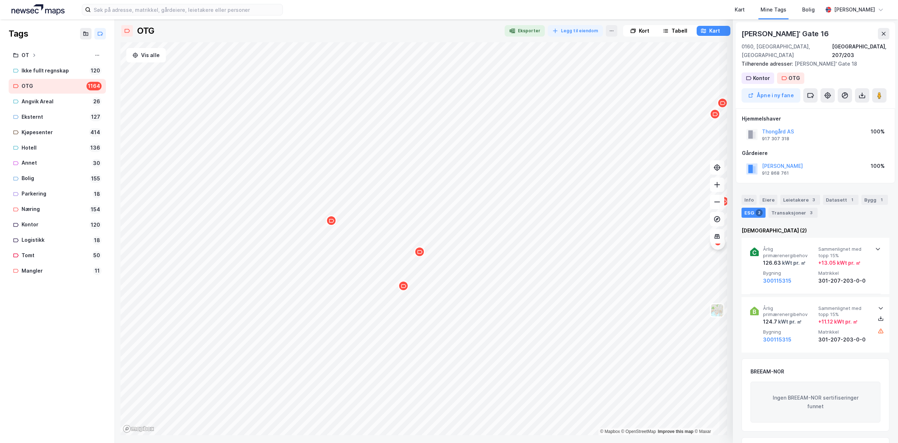
click at [402, 288] on icon "Map marker" at bounding box center [403, 285] width 5 height 5
click at [405, 288] on icon "Map marker" at bounding box center [403, 285] width 5 height 5
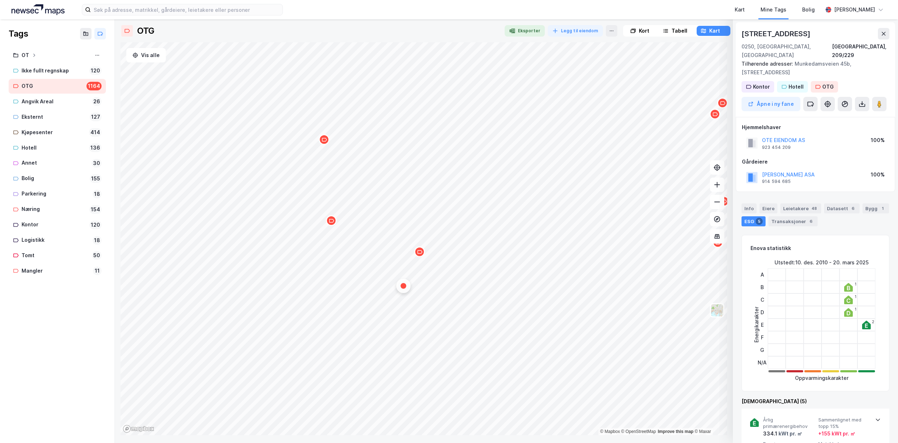
click at [425, 252] on div "Map marker" at bounding box center [419, 251] width 11 height 11
click at [421, 254] on div "Map marker" at bounding box center [420, 251] width 11 height 11
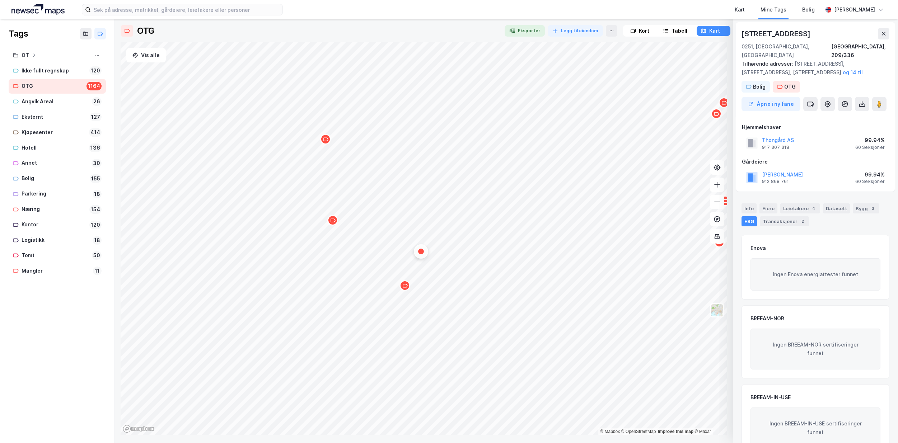
click at [408, 289] on div "Map marker" at bounding box center [404, 285] width 11 height 11
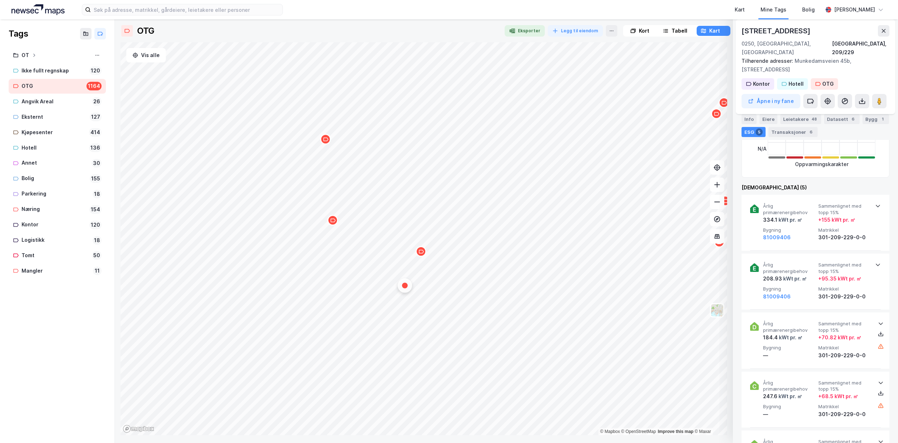
scroll to position [217, 0]
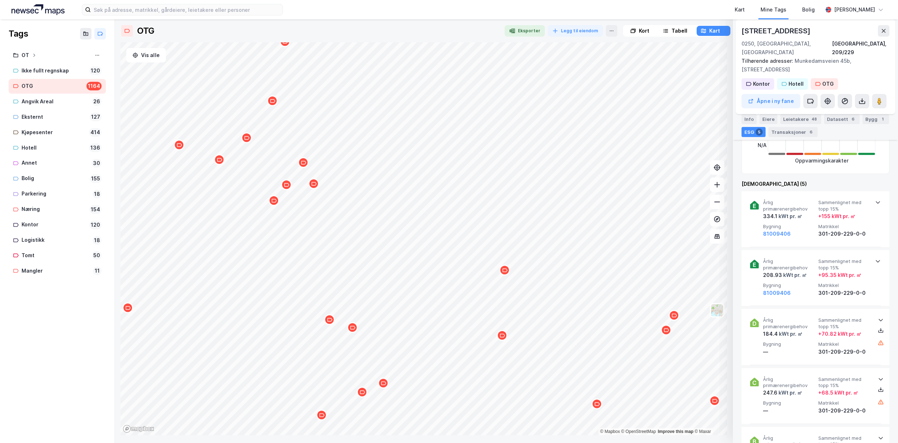
click at [305, 166] on div "Map marker" at bounding box center [303, 162] width 11 height 11
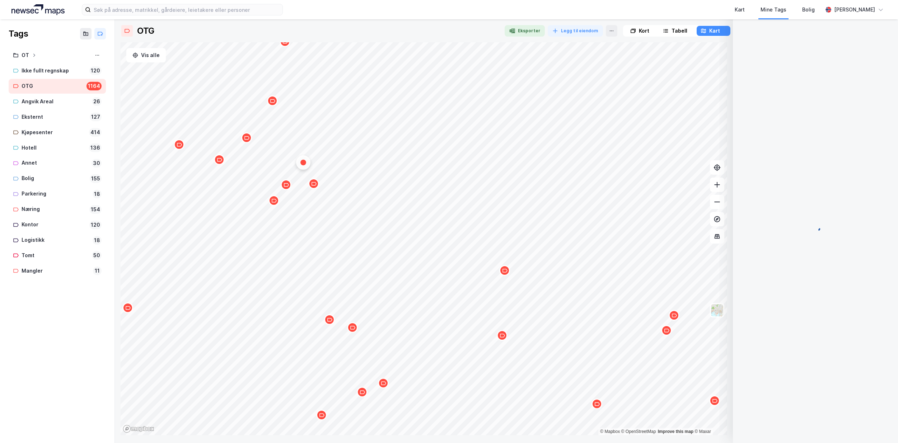
scroll to position [0, 0]
